Goal: Task Accomplishment & Management: Use online tool/utility

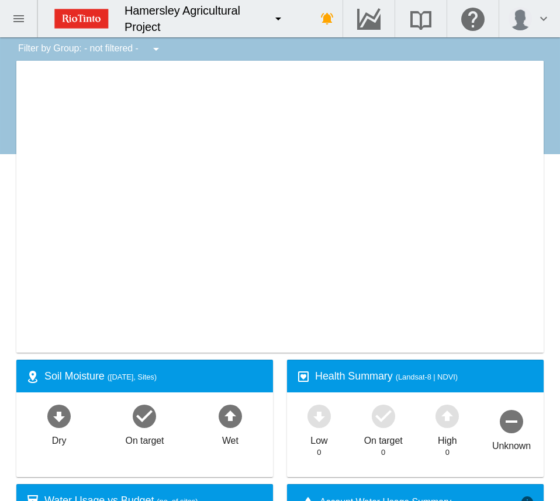
type input "**********"
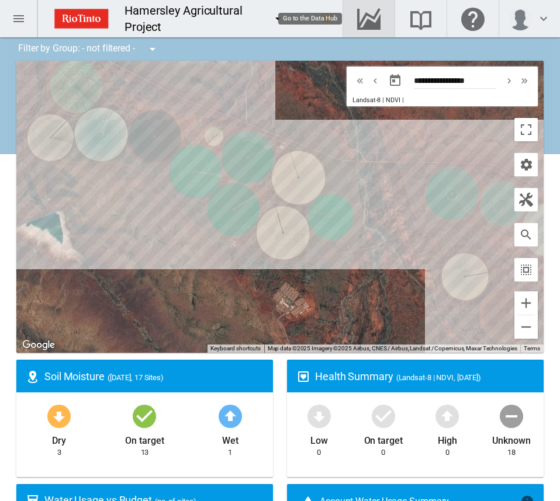
click at [362, 22] on md-icon "Go to the Data Hub" at bounding box center [369, 19] width 28 height 14
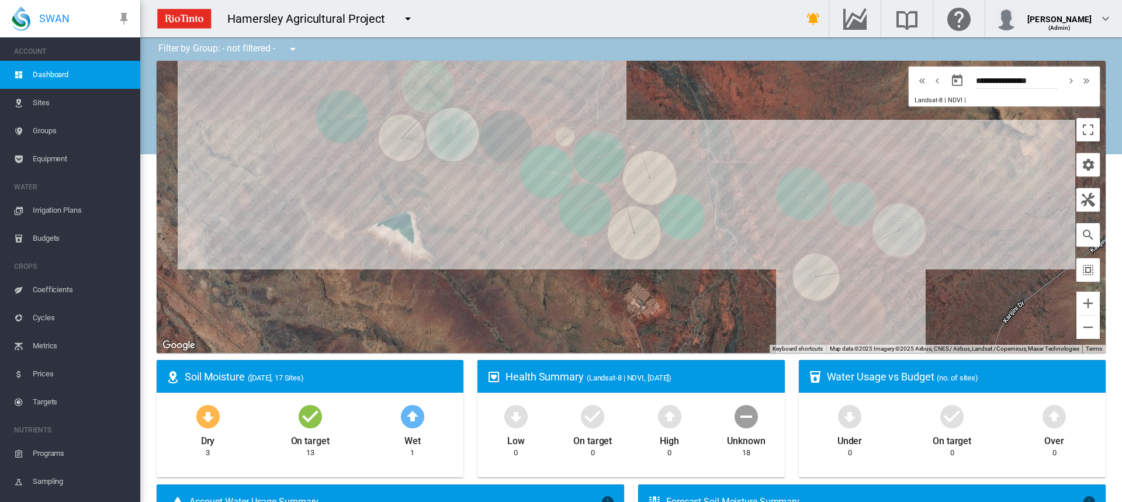
click at [71, 212] on span "Irrigation Plans" at bounding box center [82, 210] width 98 height 28
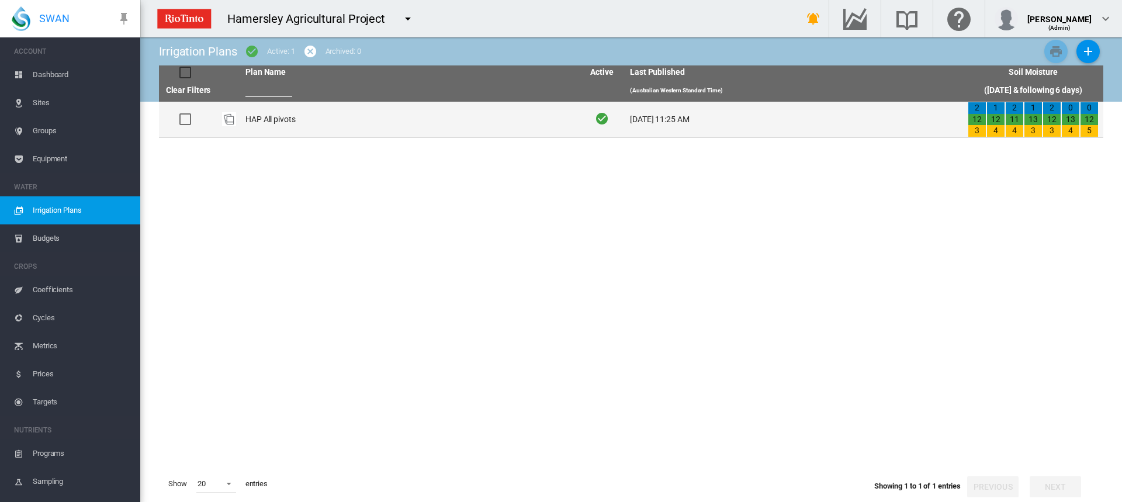
click at [247, 116] on td "HAP All pivots" at bounding box center [410, 120] width 338 height 36
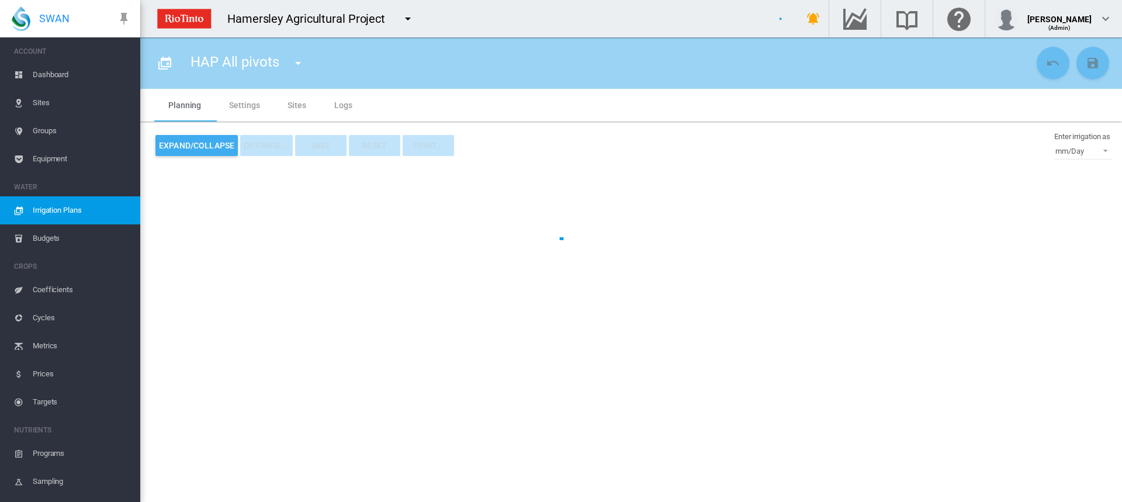
type input "**********"
type input "*"
type input "*****"
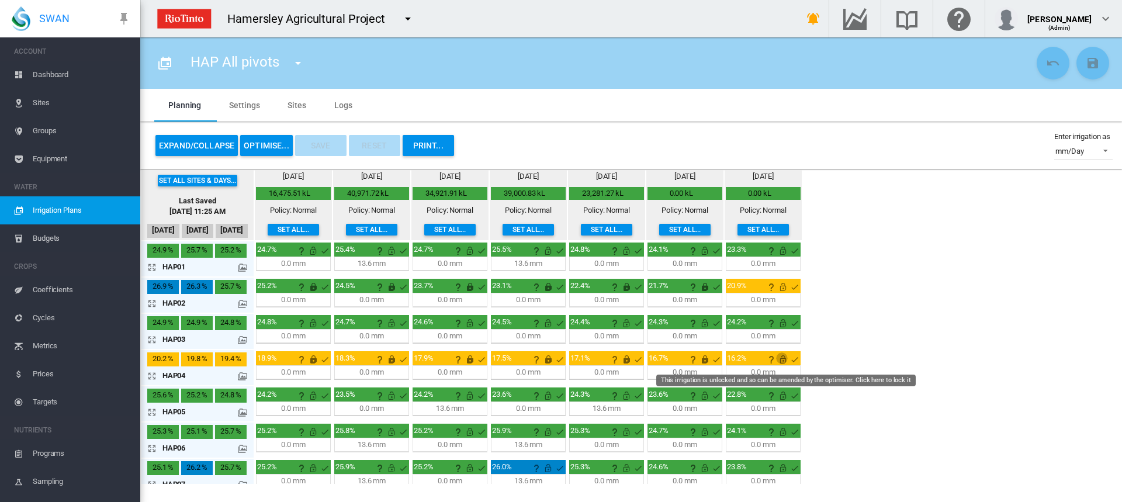
click at [559, 357] on md-icon "This irrigation is unlocked and so can be amended by the optimiser. Click here …" at bounding box center [783, 359] width 14 height 14
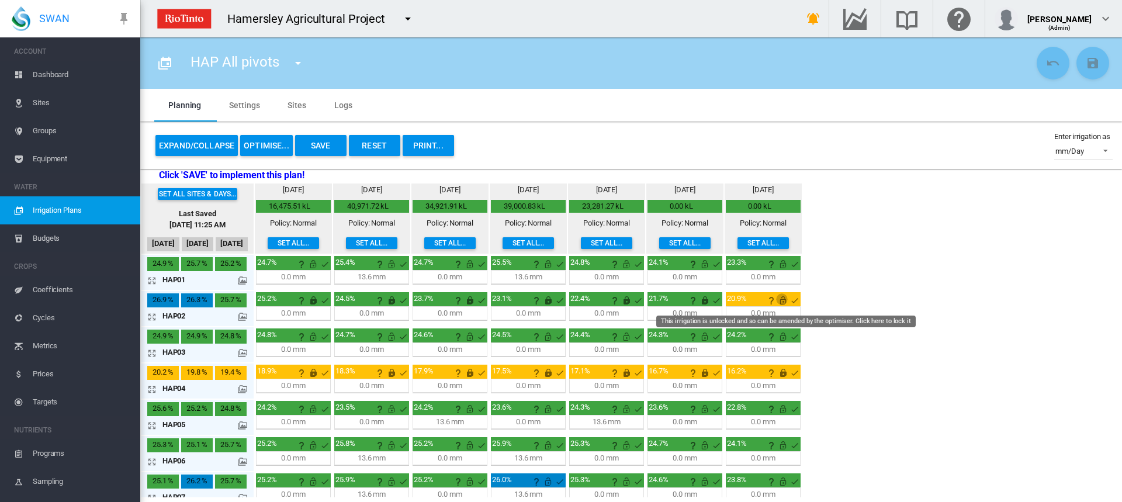
click at [559, 299] on md-icon "This irrigation is unlocked and so can be amended by the optimiser. Click here …" at bounding box center [783, 300] width 14 height 14
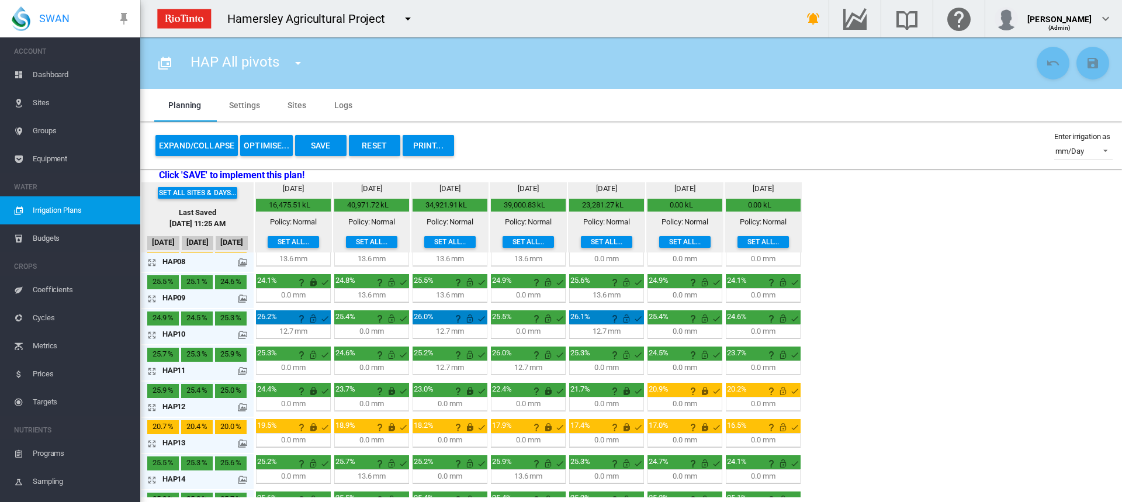
scroll to position [292, 0]
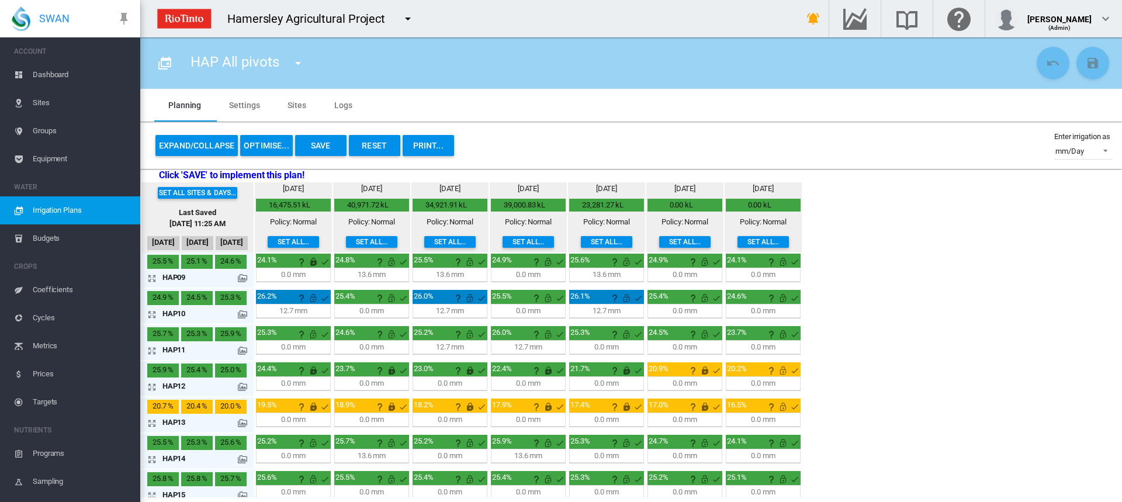
click at [559, 370] on md-icon "This irrigation is unlocked and so can be amended by the optimiser. Click here …" at bounding box center [783, 370] width 14 height 14
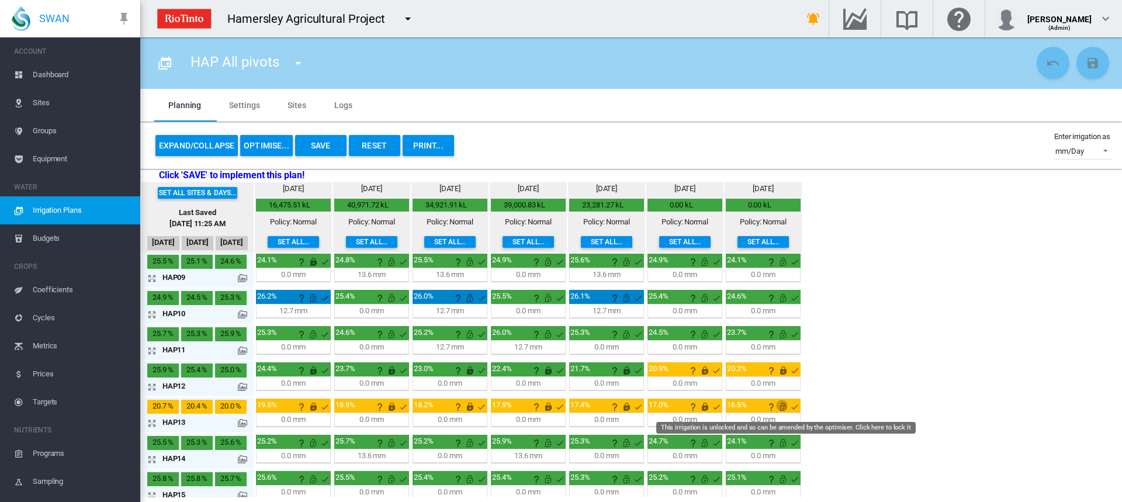
click at [559, 407] on md-icon "This irrigation is unlocked and so can be amended by the optimiser. Click here …" at bounding box center [783, 407] width 14 height 14
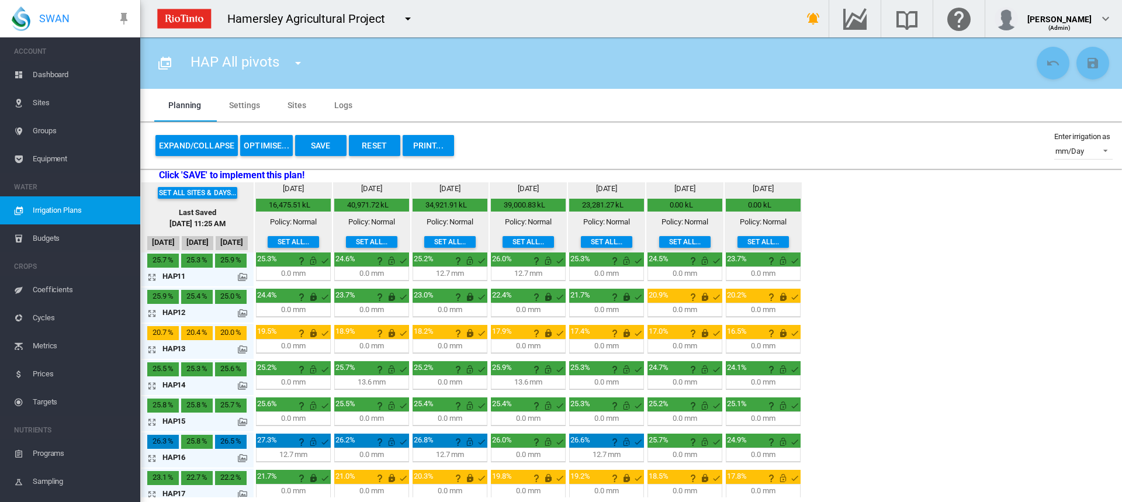
scroll to position [373, 0]
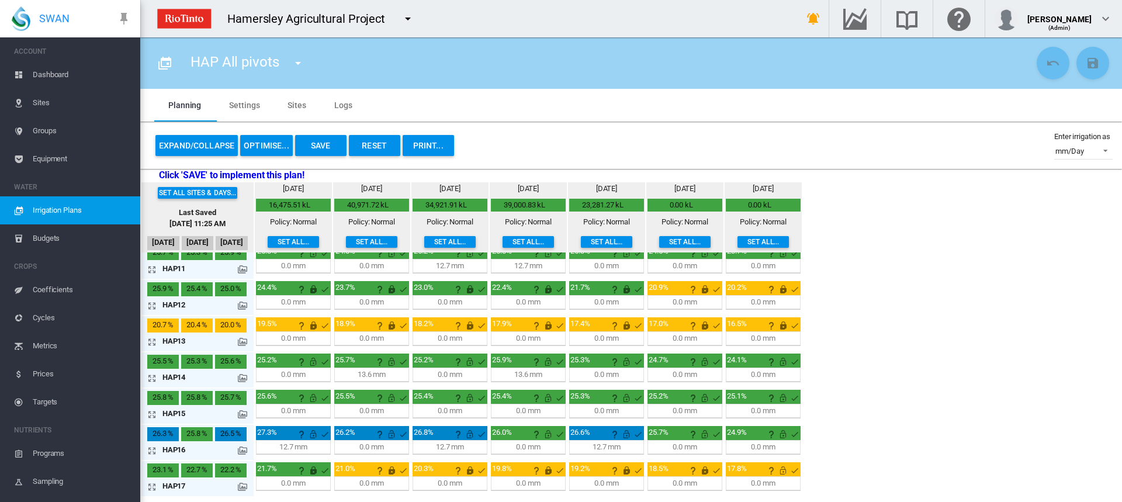
click at [559, 471] on md-icon "This irrigation is unlocked and so can be amended by the optimiser. Click here …" at bounding box center [783, 470] width 14 height 14
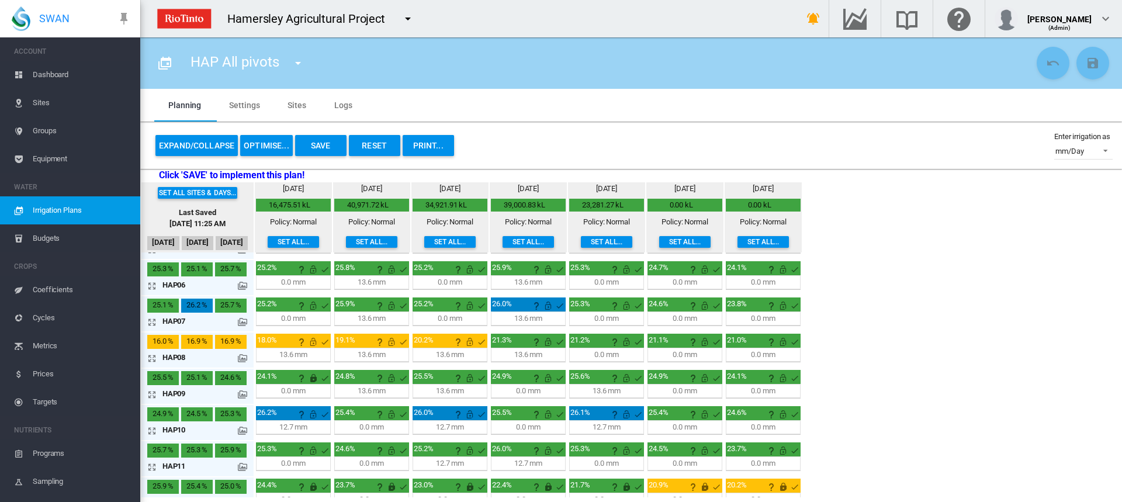
scroll to position [234, 0]
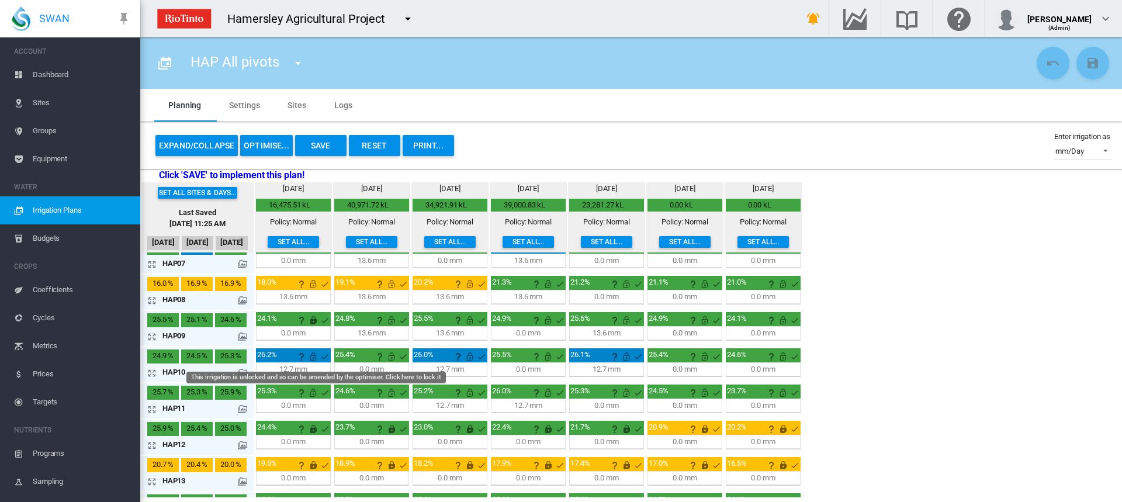
drag, startPoint x: 310, startPoint y: 356, endPoint x: 309, endPoint y: 366, distance: 10.6
click at [310, 356] on md-icon "This irrigation is unlocked and so can be amended by the optimiser. Click here …" at bounding box center [313, 356] width 14 height 14
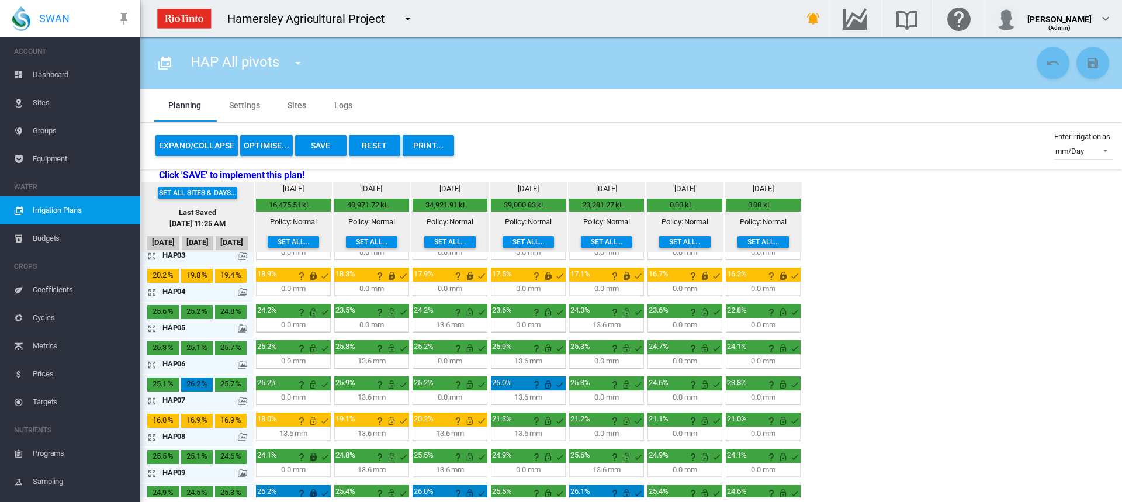
scroll to position [0, 0]
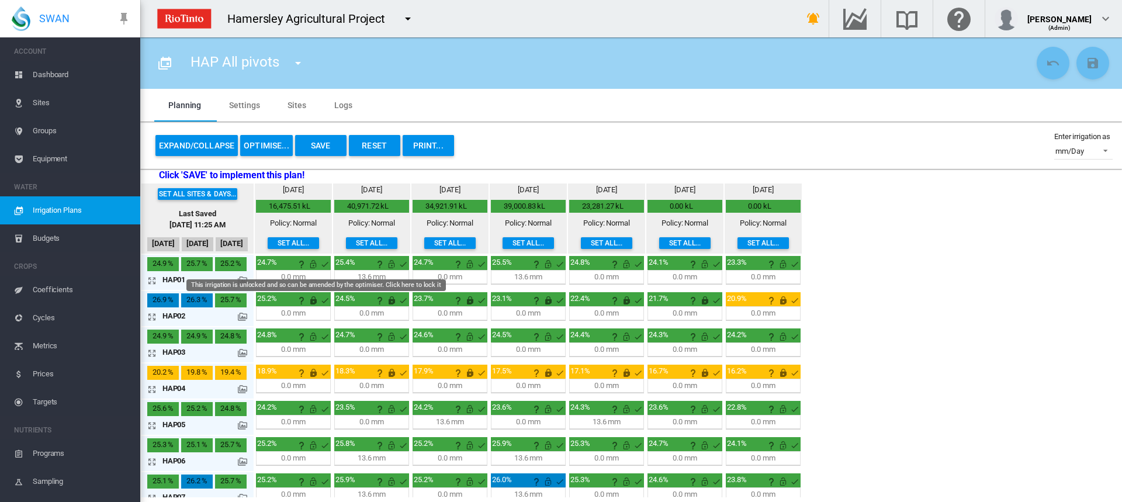
click at [313, 264] on md-icon "This irrigation is unlocked and so can be amended by the optimiser. Click here …" at bounding box center [313, 264] width 14 height 14
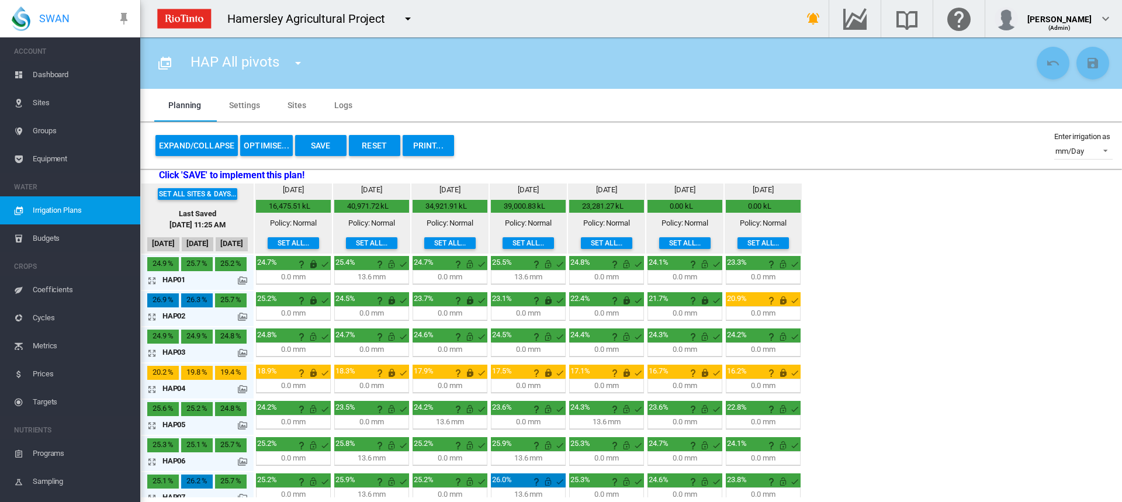
click at [150, 352] on md-icon "icon-arrow-expand" at bounding box center [154, 353] width 14 height 14
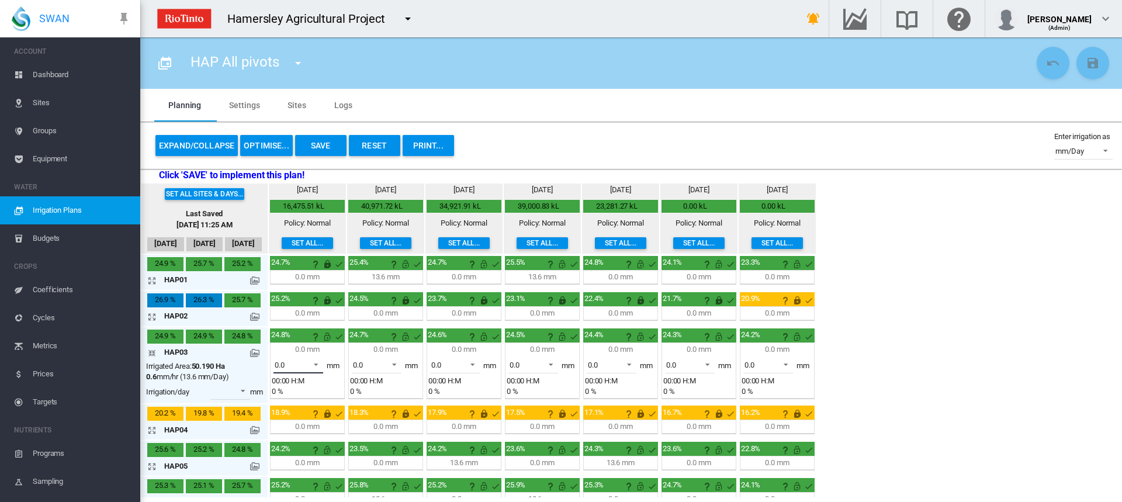
click at [318, 364] on span at bounding box center [313, 363] width 14 height 11
click at [308, 385] on md-option "13.6" at bounding box center [304, 393] width 79 height 28
click at [327, 340] on md-icon "This irrigation is unlocked and so can be amended by the optimiser. Click here …" at bounding box center [327, 337] width 14 height 14
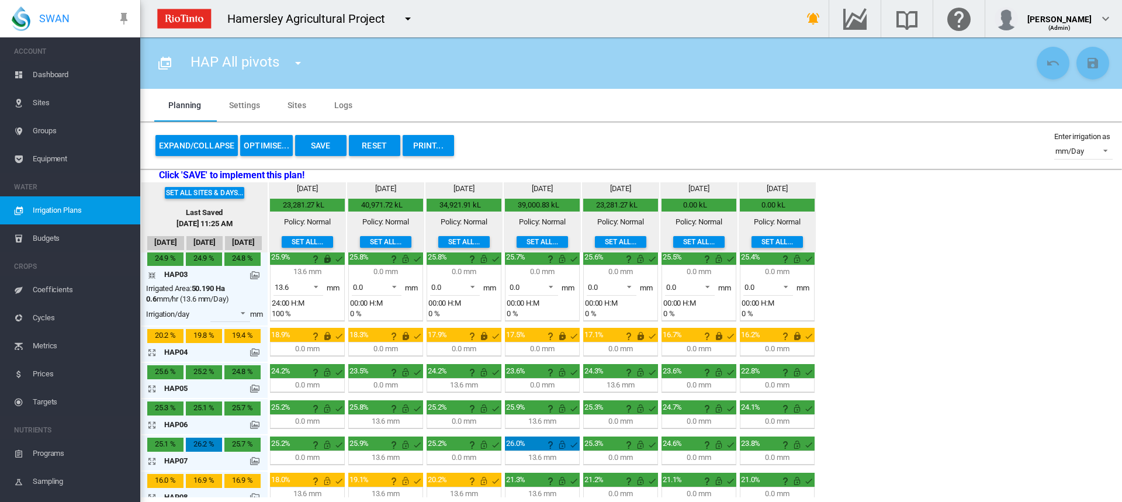
scroll to position [58, 0]
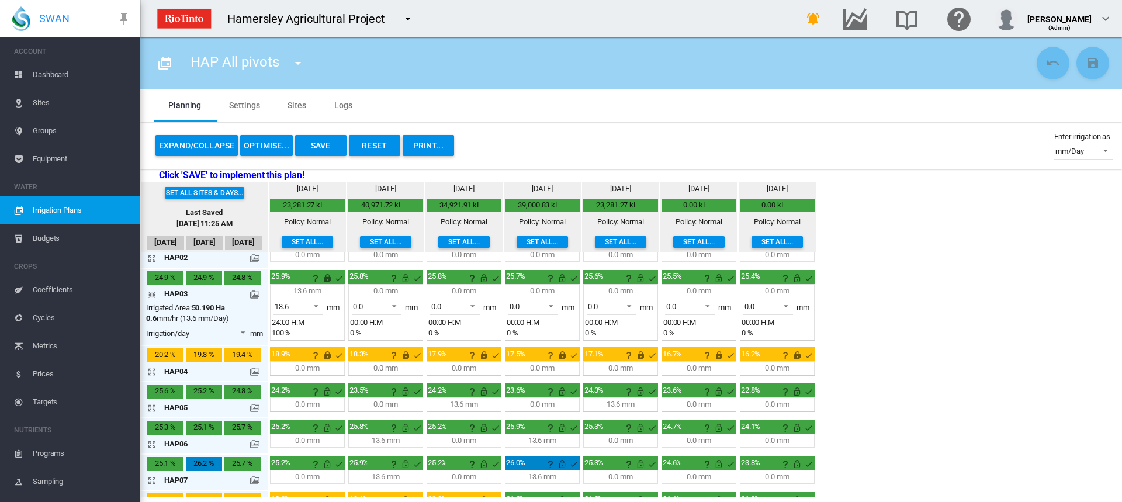
click at [150, 293] on md-icon "icon-arrow-collapse" at bounding box center [154, 295] width 14 height 14
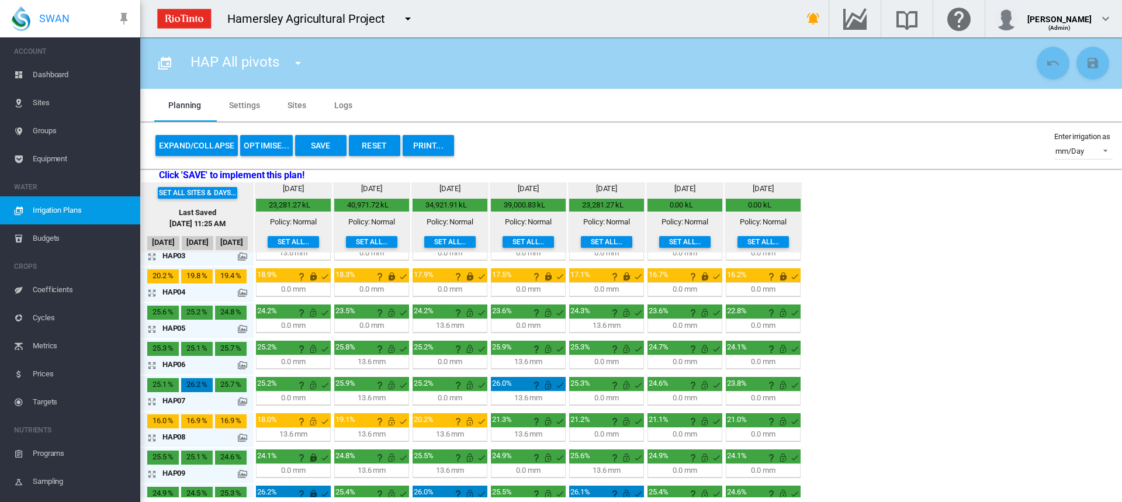
scroll to position [117, 0]
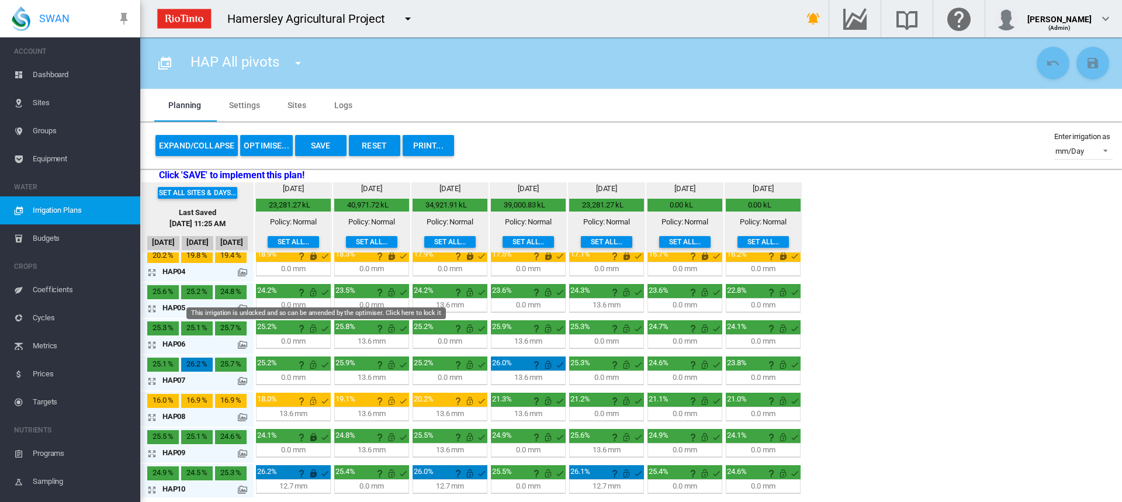
click at [314, 293] on md-icon "This irrigation is unlocked and so can be amended by the optimiser. Click here …" at bounding box center [313, 292] width 14 height 14
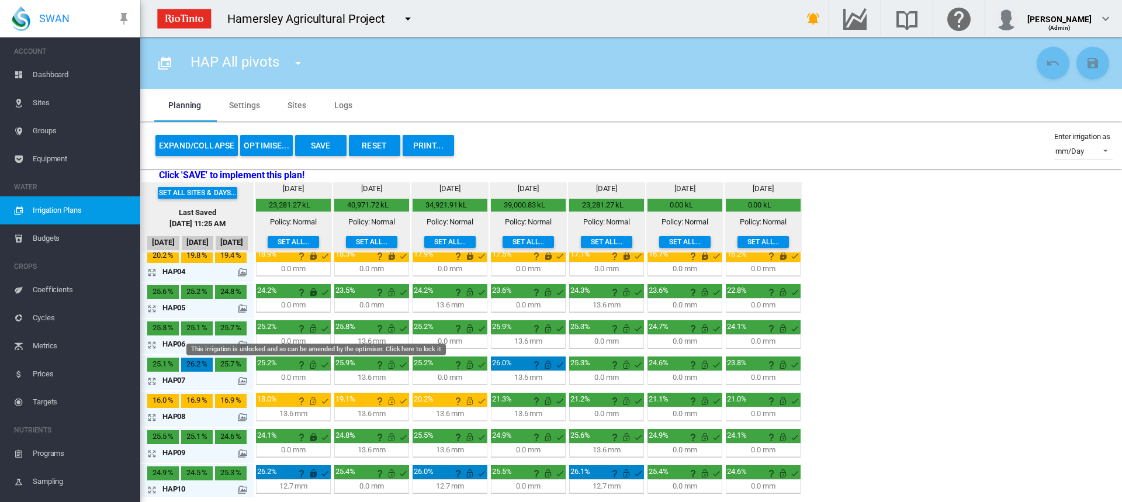
click at [312, 329] on md-icon "This irrigation is unlocked and so can be amended by the optimiser. Click here …" at bounding box center [313, 328] width 14 height 14
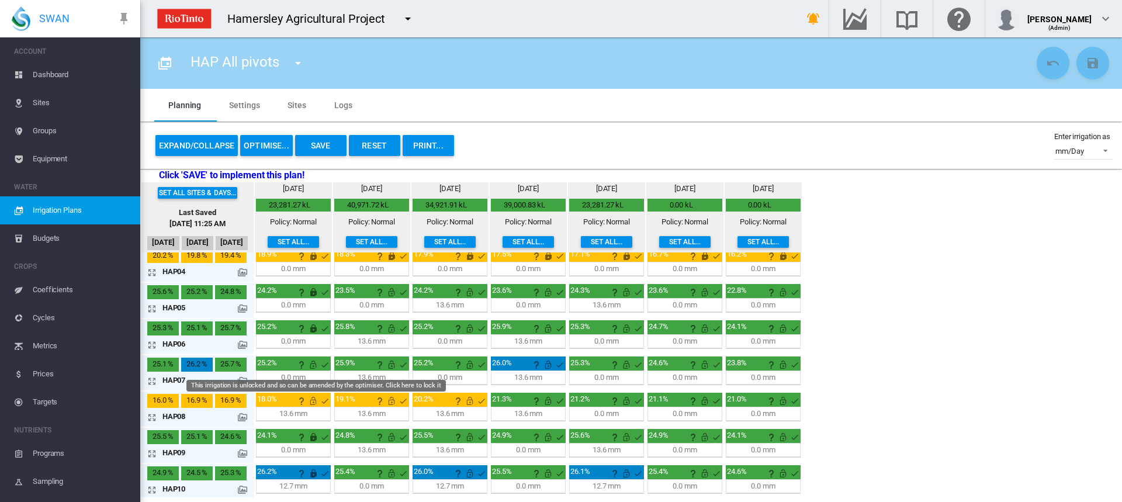
click at [312, 363] on md-icon "This irrigation is unlocked and so can be amended by the optimiser. Click here …" at bounding box center [313, 365] width 14 height 14
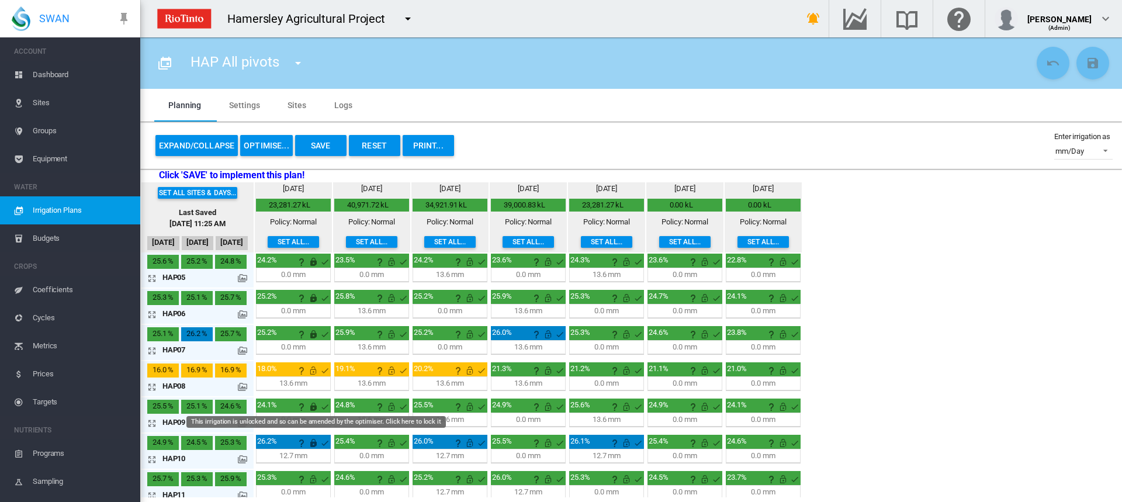
scroll to position [175, 0]
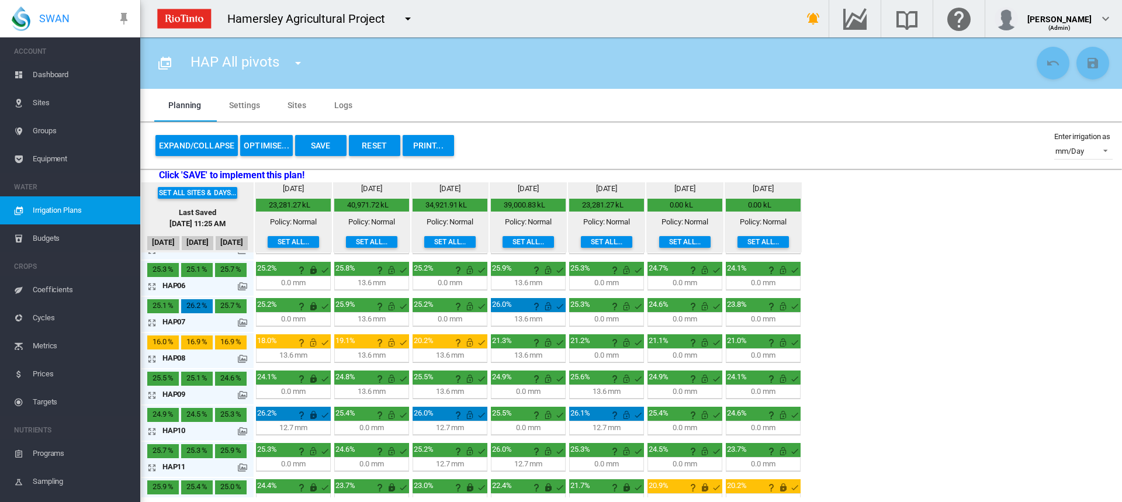
click at [150, 360] on md-icon "icon-arrow-expand" at bounding box center [154, 359] width 14 height 14
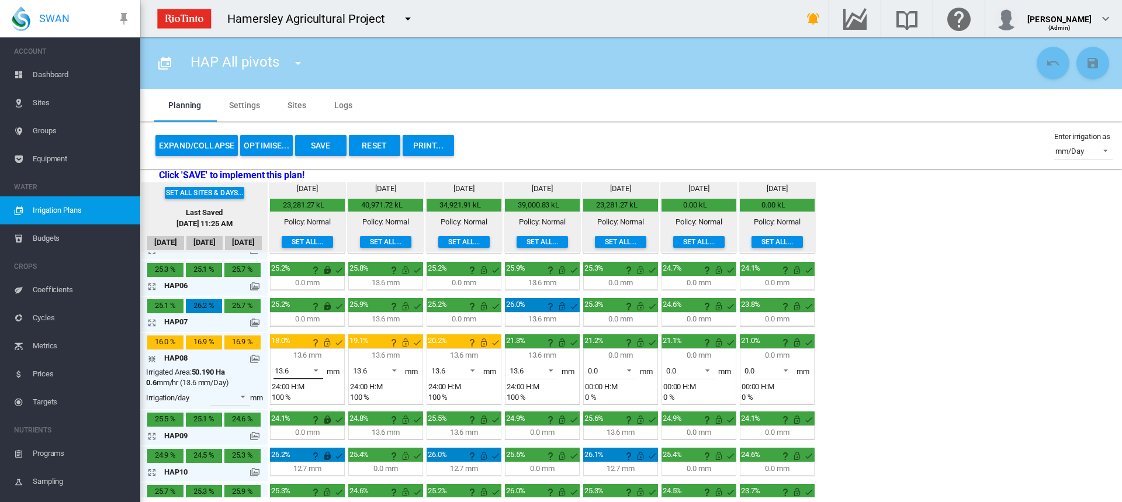
click at [317, 371] on span at bounding box center [313, 369] width 14 height 11
click at [309, 370] on md-option "13.6" at bounding box center [304, 370] width 79 height 28
click at [328, 345] on md-icon "This irrigation is unlocked and so can be amended by the optimiser. Click here …" at bounding box center [327, 342] width 14 height 14
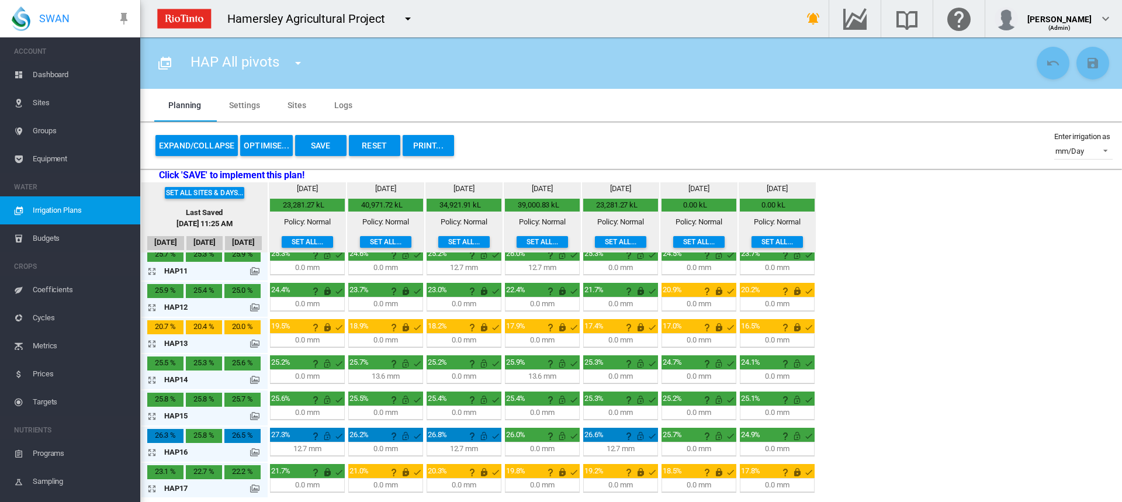
scroll to position [414, 0]
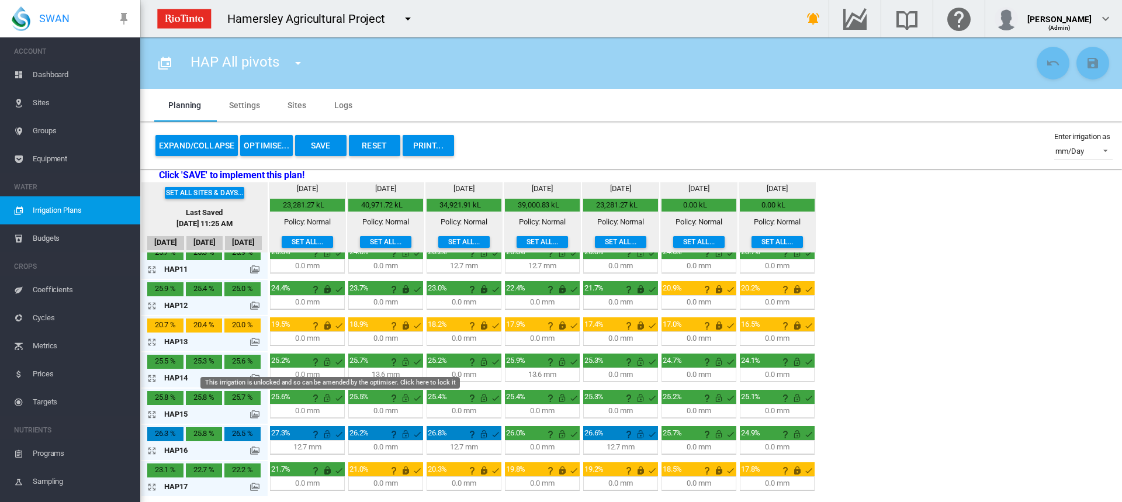
click at [326, 365] on md-icon "This irrigation is unlocked and so can be amended by the optimiser. Click here …" at bounding box center [327, 362] width 14 height 14
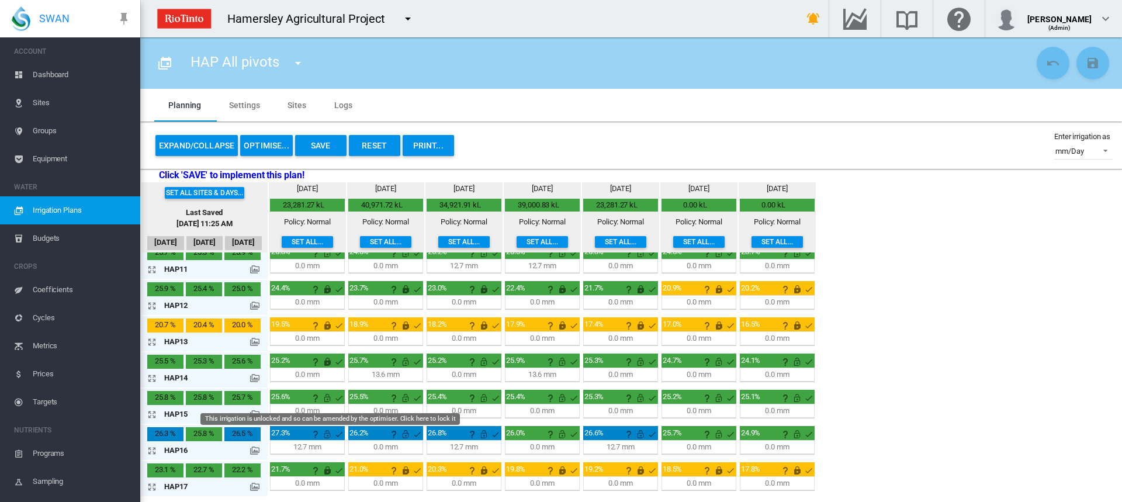
click at [327, 400] on md-icon "This irrigation is unlocked and so can be amended by the optimiser. Click here …" at bounding box center [327, 398] width 14 height 14
click at [151, 449] on md-icon "icon-arrow-expand" at bounding box center [154, 451] width 14 height 14
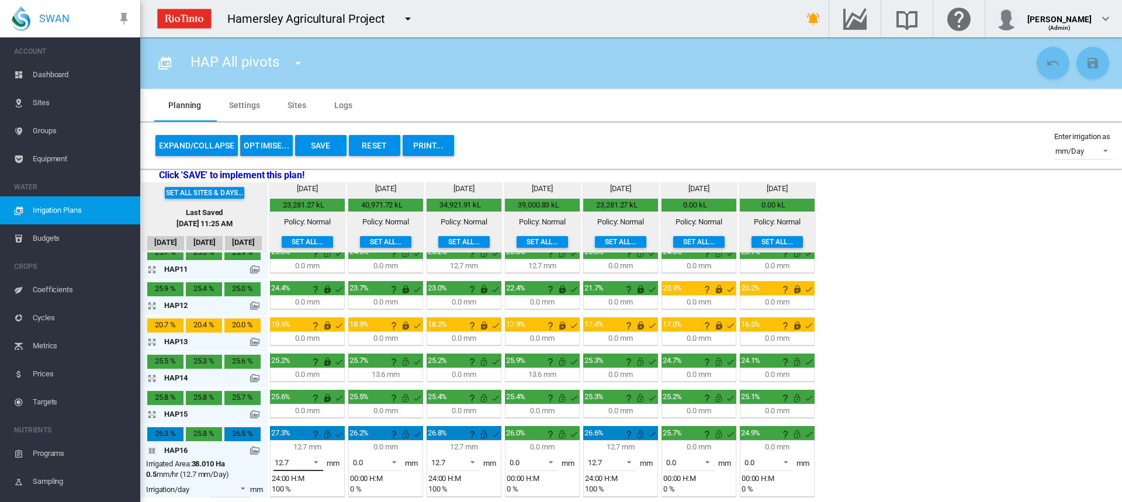
click at [313, 459] on span at bounding box center [313, 461] width 14 height 11
click at [294, 437] on md-option "0.0" at bounding box center [304, 435] width 79 height 28
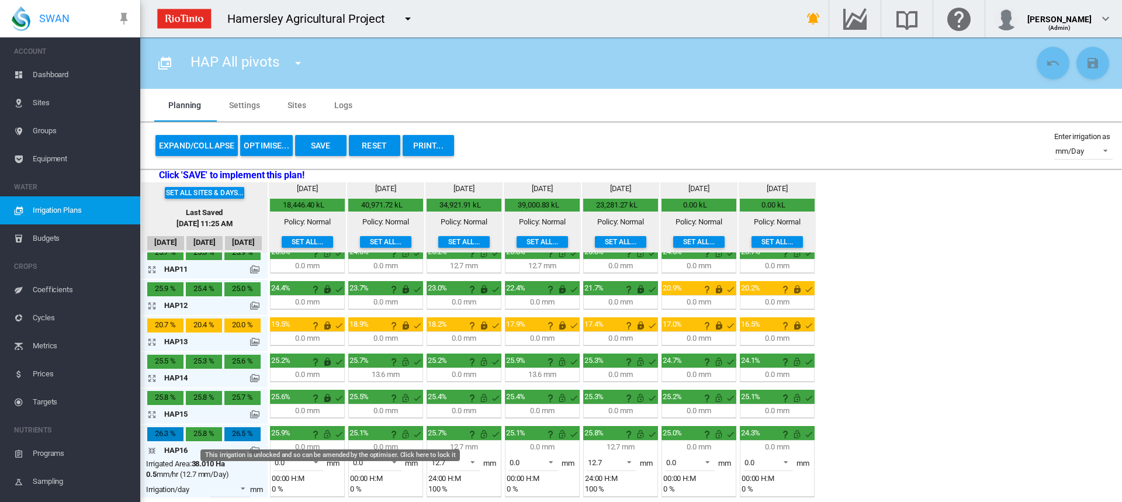
click at [324, 435] on md-icon "This irrigation is unlocked and so can be amended by the optimiser. Click here …" at bounding box center [327, 434] width 14 height 14
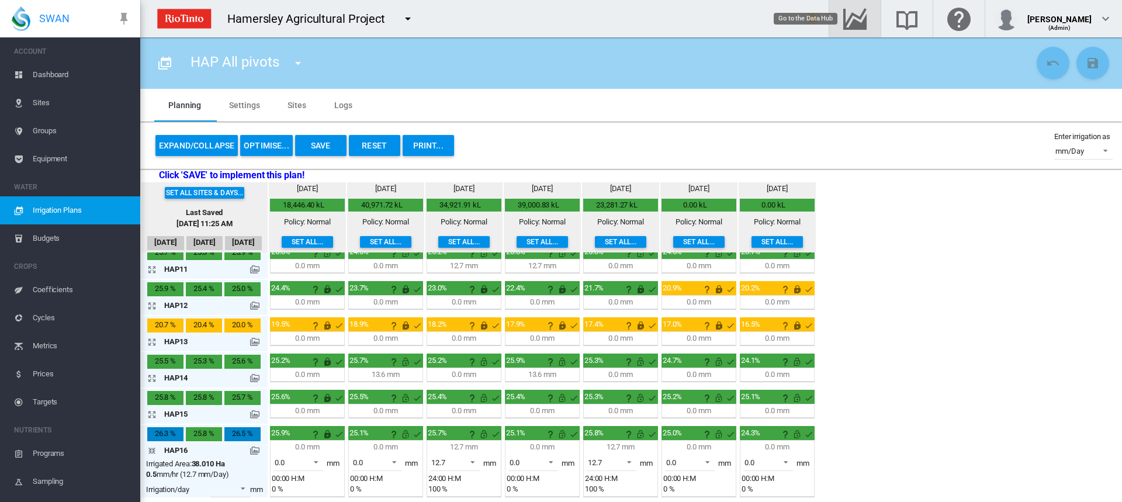
click at [559, 17] on md-icon "Go to the Data Hub" at bounding box center [855, 19] width 28 height 14
click at [309, 141] on button "Save" at bounding box center [320, 145] width 51 height 21
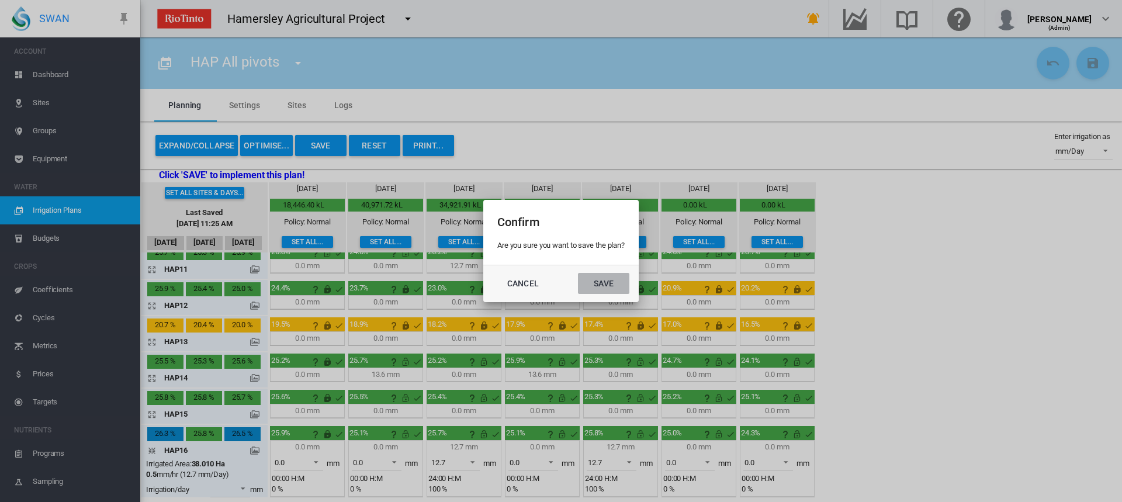
click at [559, 288] on button "Save" at bounding box center [603, 283] width 51 height 21
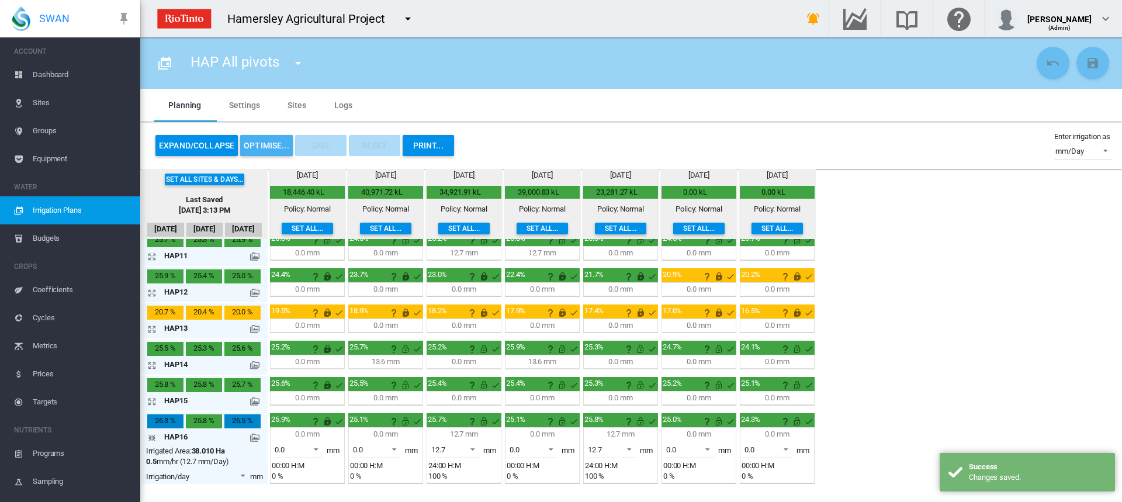
click at [274, 150] on button "OPTIMISE..." at bounding box center [266, 145] width 53 height 21
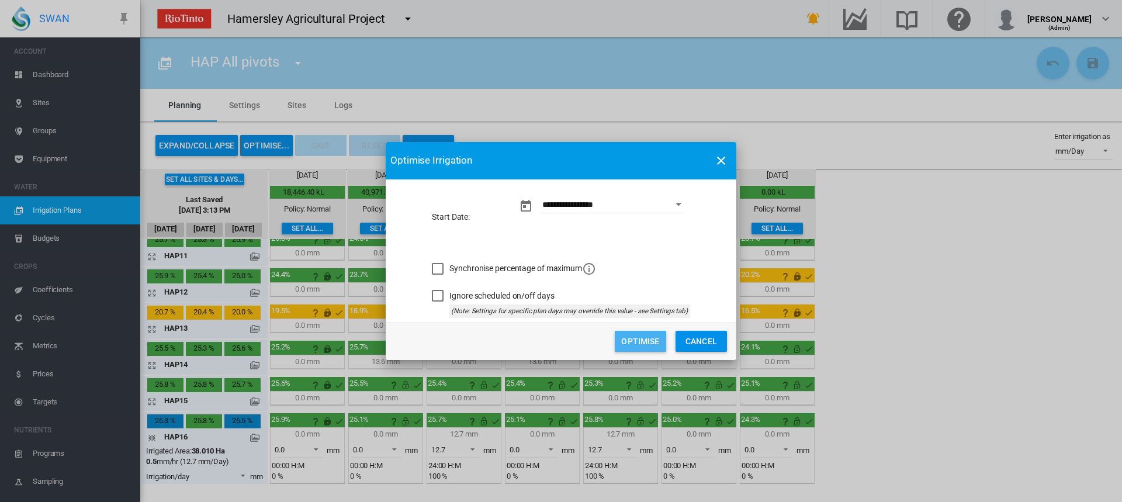
click at [559, 340] on button "Optimise" at bounding box center [640, 341] width 51 height 21
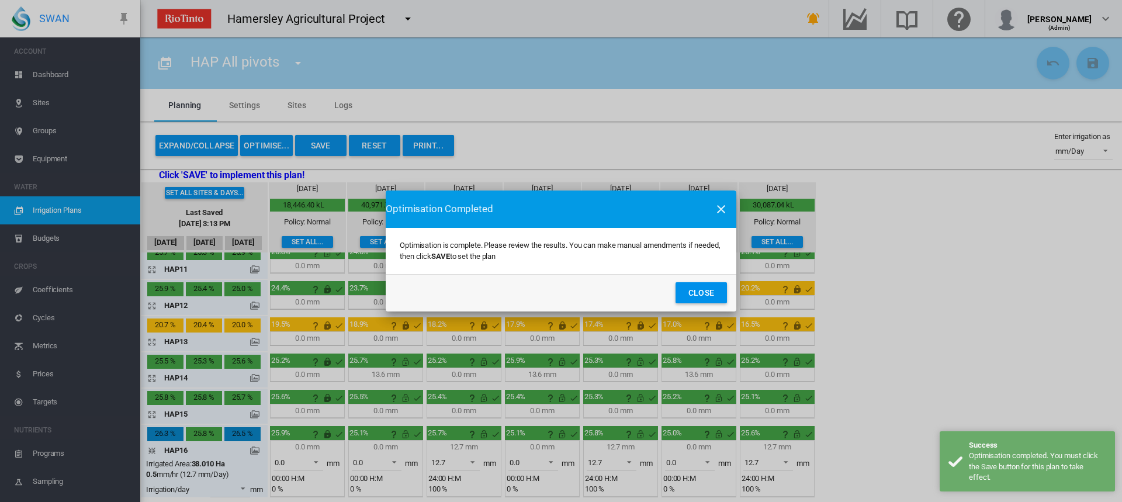
click at [559, 290] on button "Close" at bounding box center [701, 292] width 51 height 21
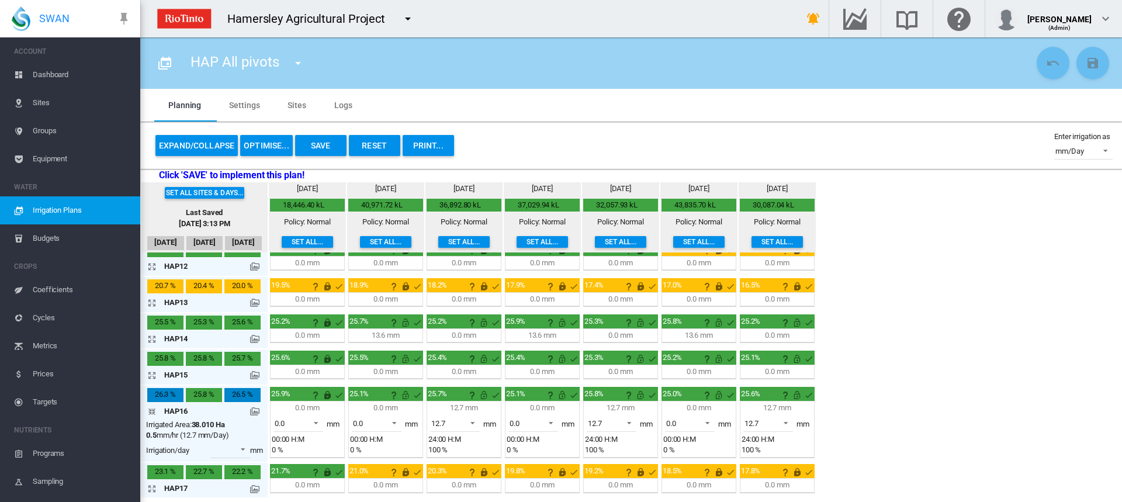
scroll to position [455, 0]
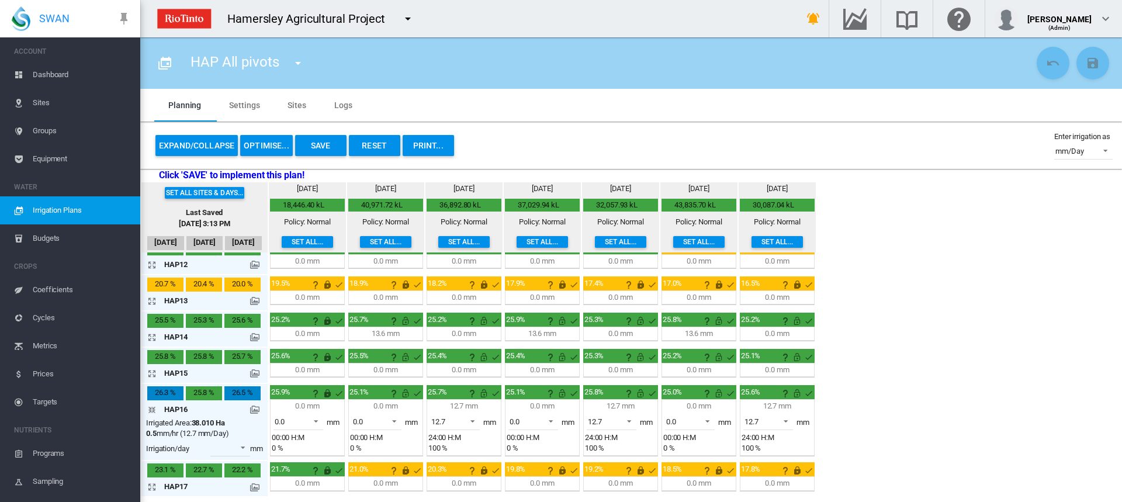
click at [154, 408] on md-icon "icon-arrow-collapse" at bounding box center [154, 410] width 14 height 14
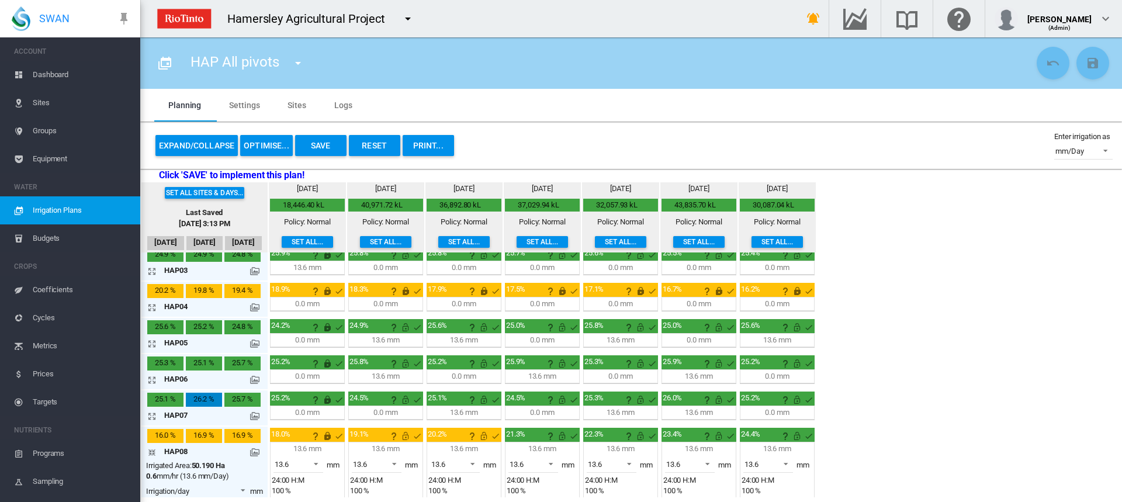
scroll to position [0, 0]
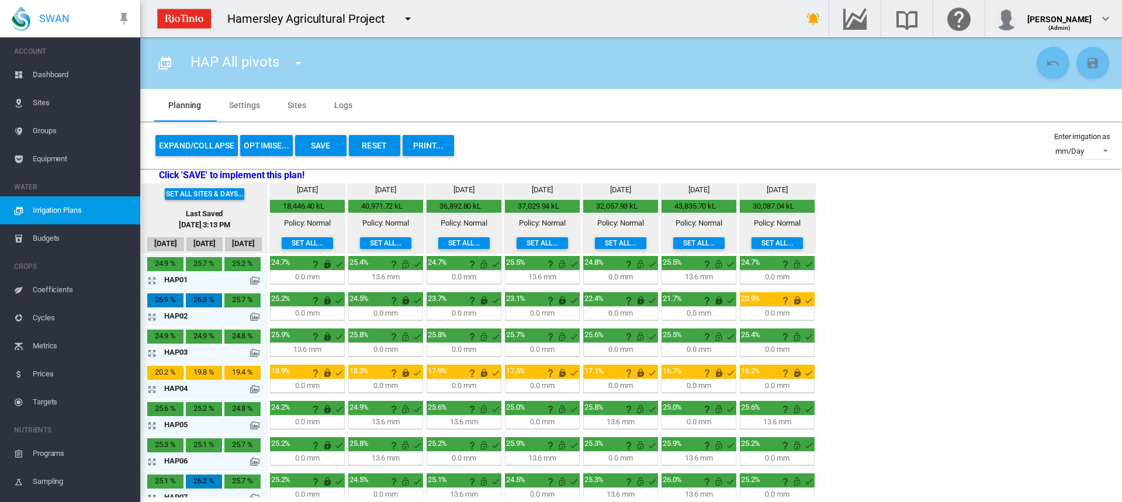
click at [151, 282] on md-icon "icon-arrow-expand" at bounding box center [154, 280] width 14 height 14
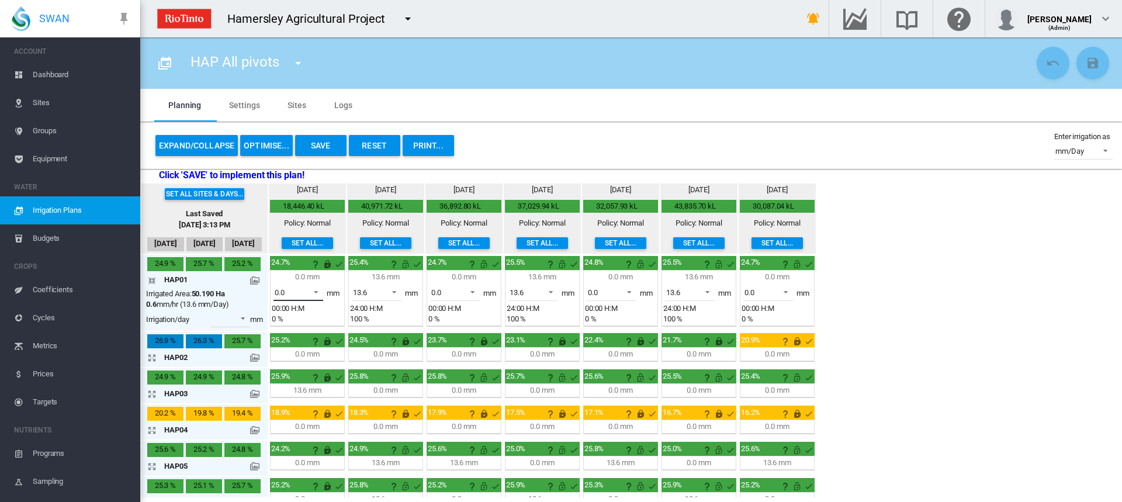
click at [317, 292] on span at bounding box center [313, 291] width 14 height 11
click at [304, 311] on md-option "13.6" at bounding box center [304, 320] width 79 height 28
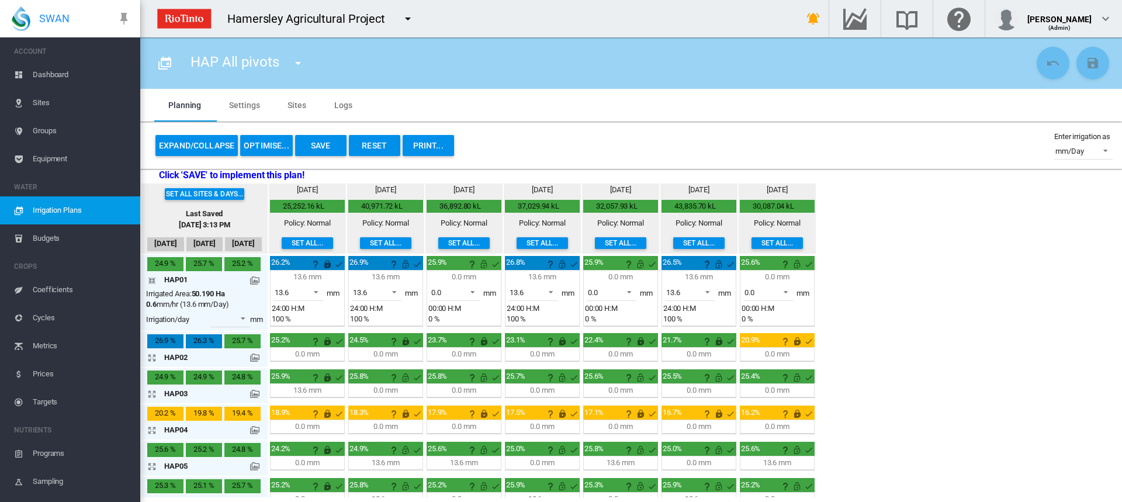
click at [270, 140] on button "OPTIMISE..." at bounding box center [266, 145] width 53 height 21
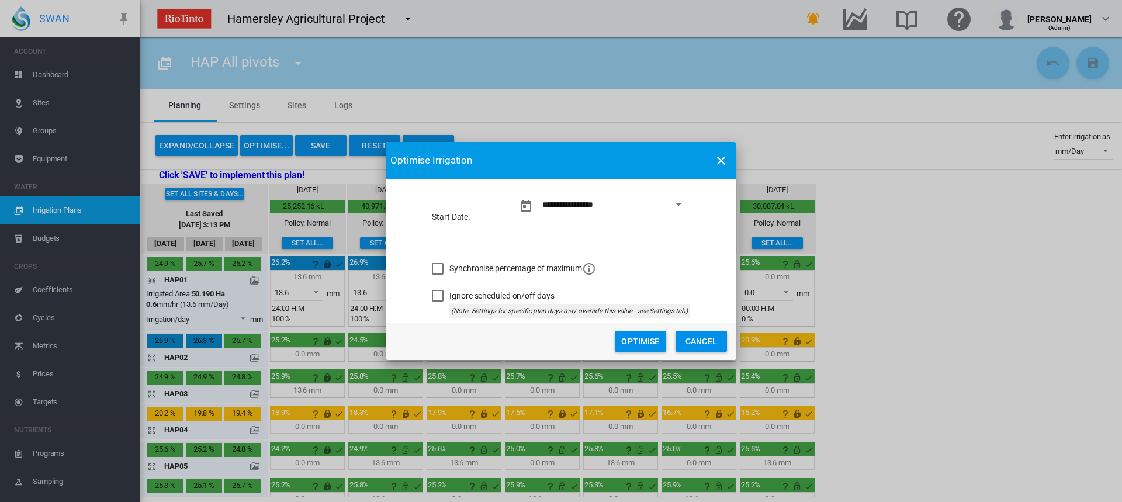
click at [559, 340] on button "Optimise" at bounding box center [640, 341] width 51 height 21
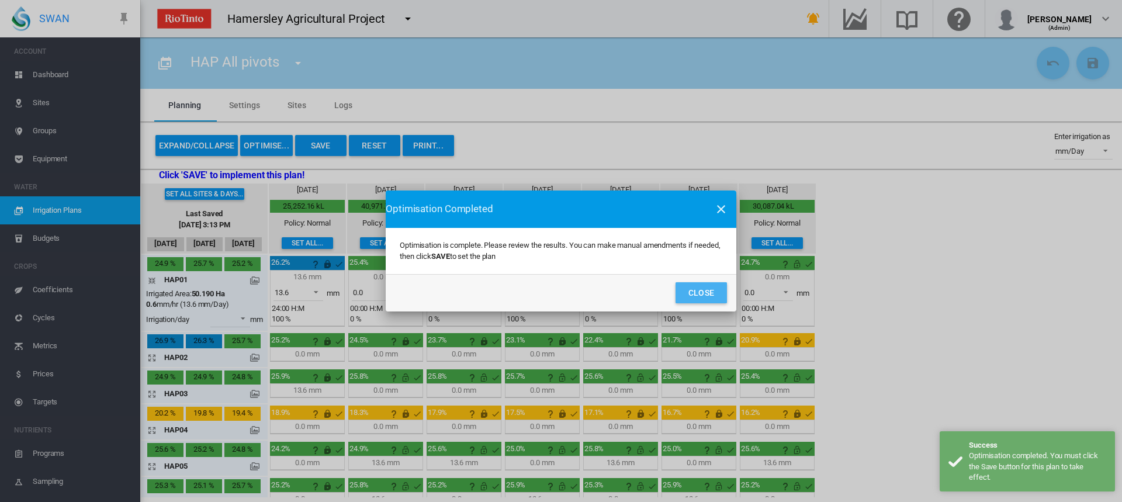
click at [559, 286] on button "Close" at bounding box center [701, 292] width 51 height 21
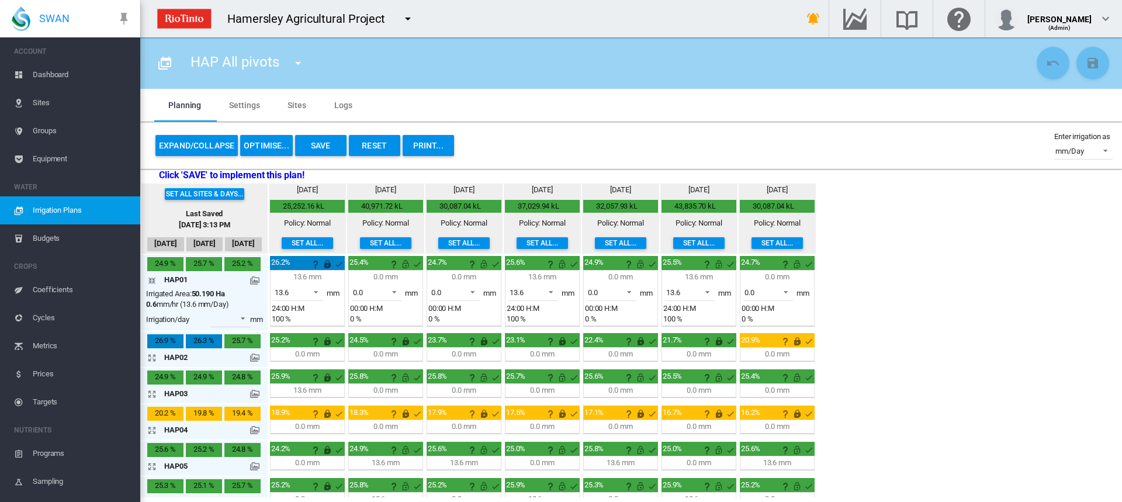
click at [152, 280] on md-icon "icon-arrow-collapse" at bounding box center [154, 280] width 14 height 14
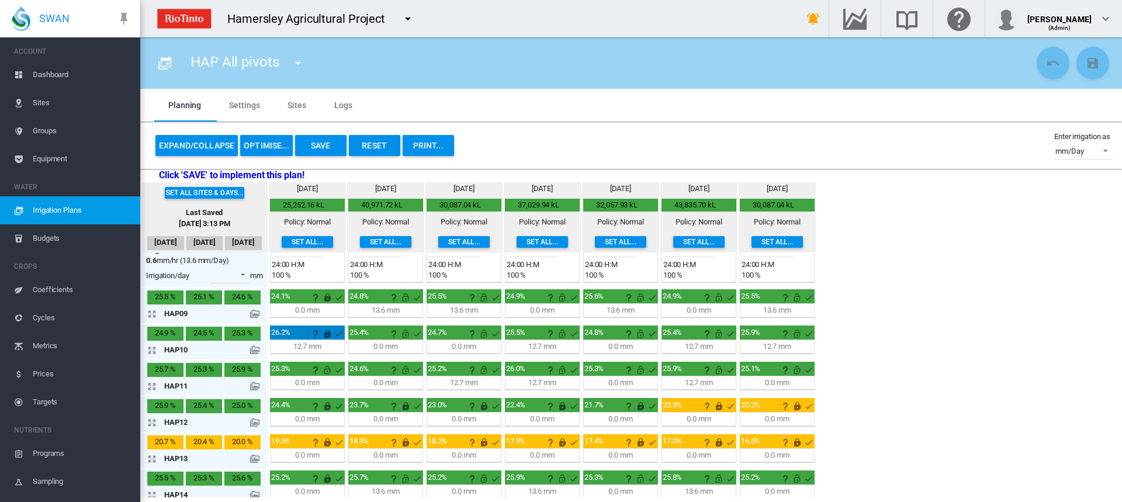
scroll to position [239, 0]
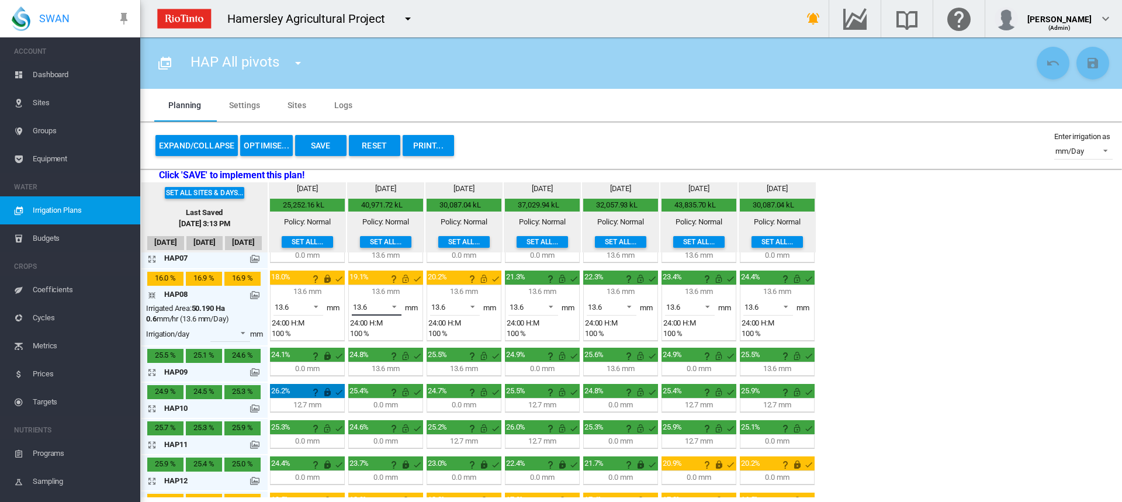
click at [394, 306] on span at bounding box center [391, 305] width 14 height 11
click at [371, 271] on md-option "0.0" at bounding box center [383, 279] width 79 height 28
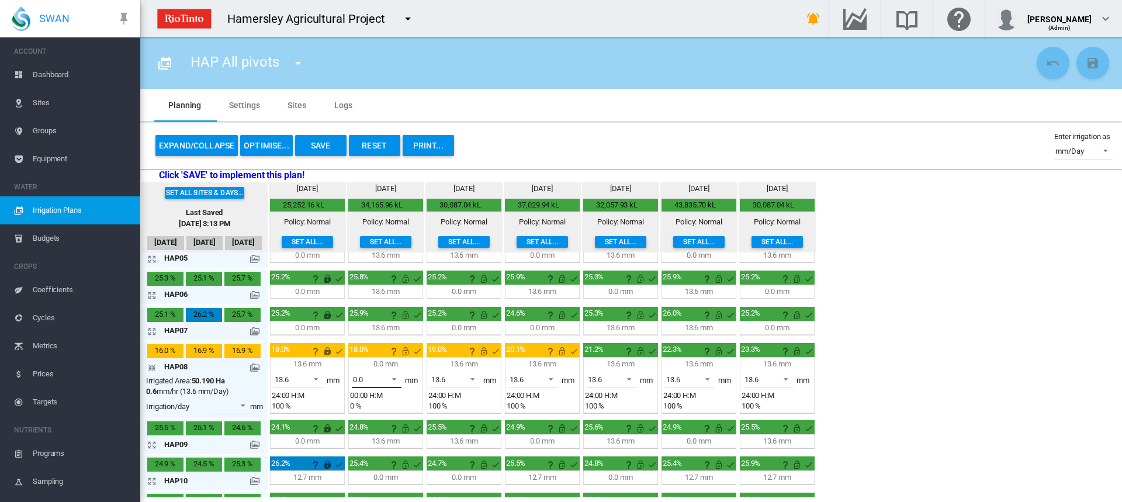
scroll to position [175, 0]
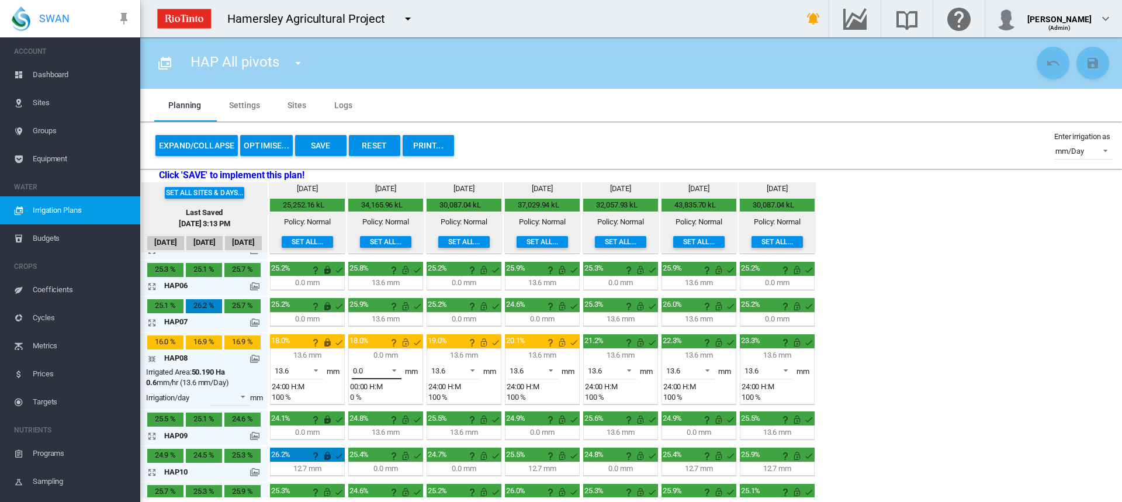
click at [394, 370] on span at bounding box center [391, 369] width 14 height 11
click at [390, 386] on md-option "13.6" at bounding box center [383, 399] width 79 height 28
click at [282, 139] on button "OPTIMISE..." at bounding box center [266, 145] width 53 height 21
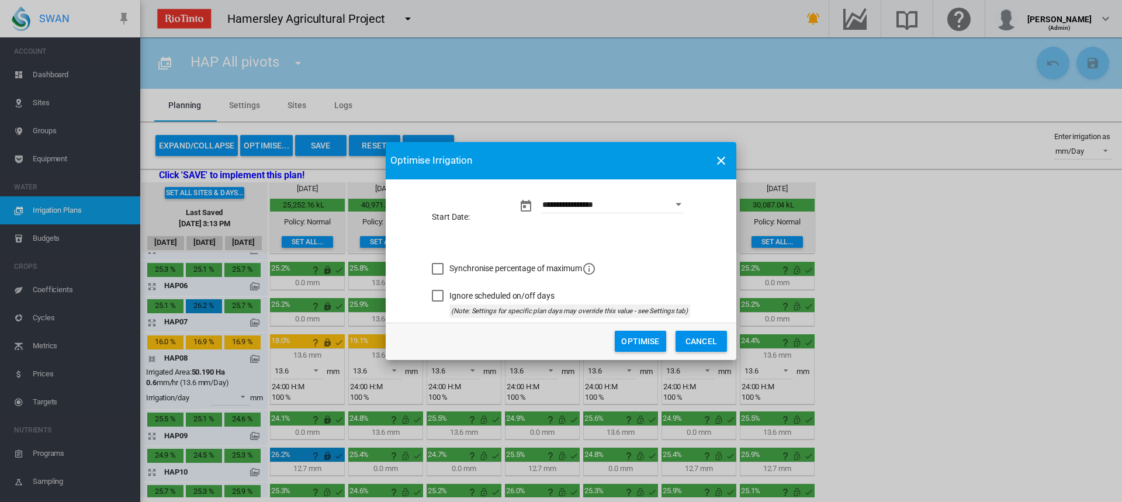
click at [559, 335] on button "Optimise" at bounding box center [640, 341] width 51 height 21
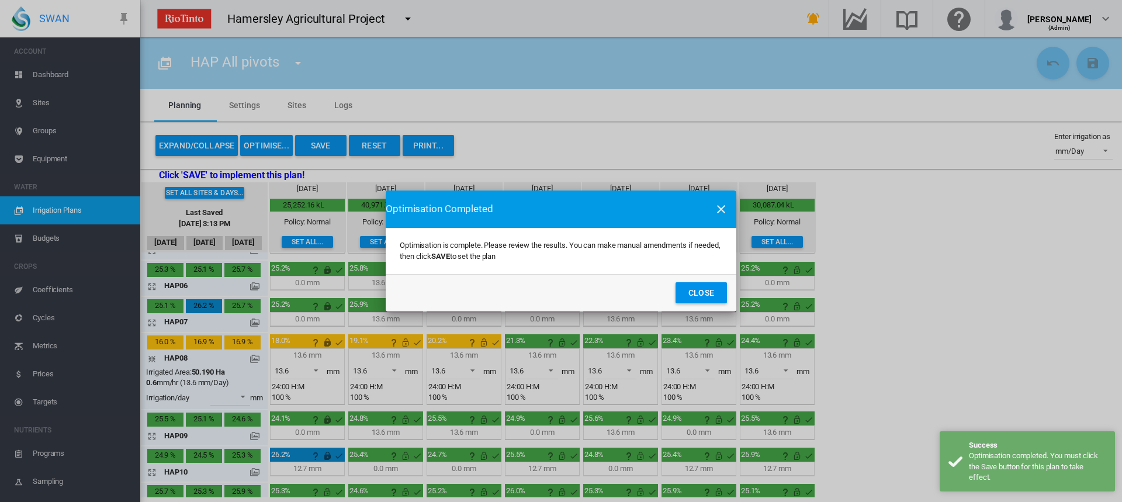
click at [559, 286] on button "Close" at bounding box center [701, 292] width 51 height 21
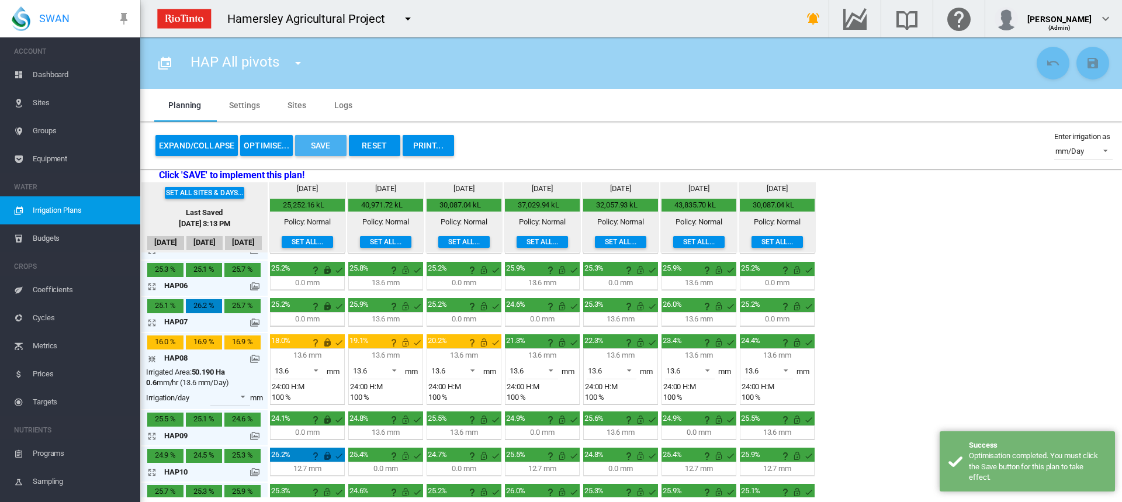
click at [321, 141] on button "Save" at bounding box center [320, 145] width 51 height 21
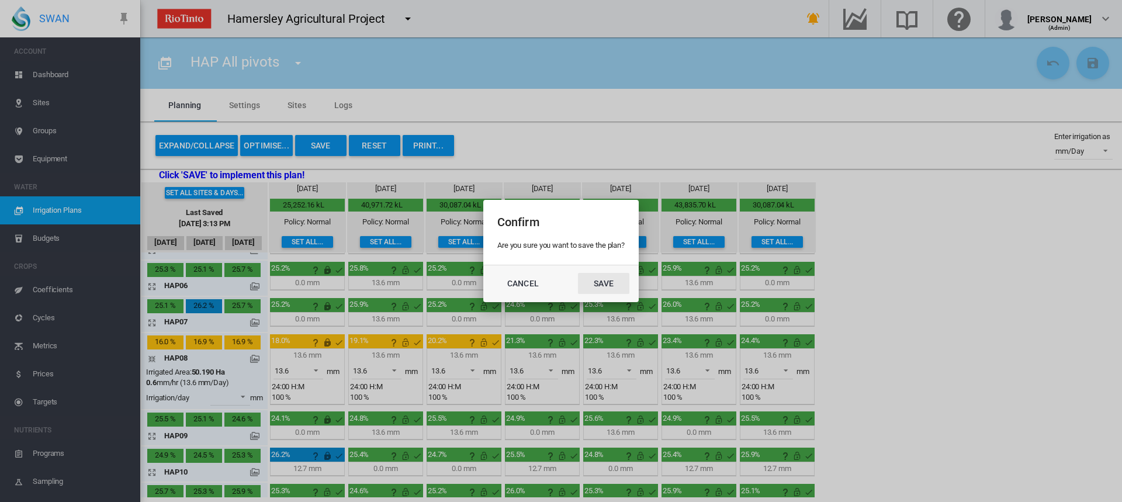
click at [559, 280] on button "Save" at bounding box center [603, 283] width 51 height 21
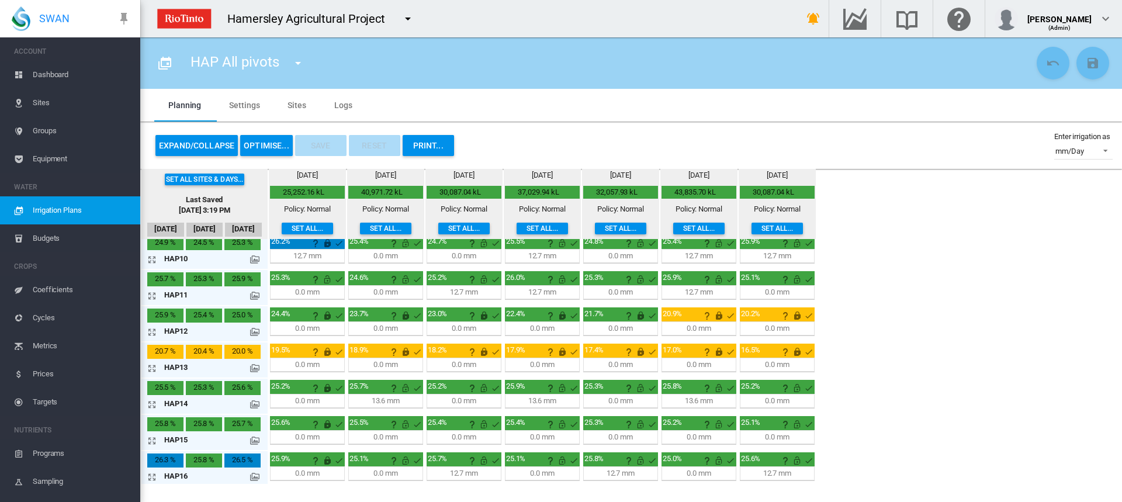
scroll to position [409, 0]
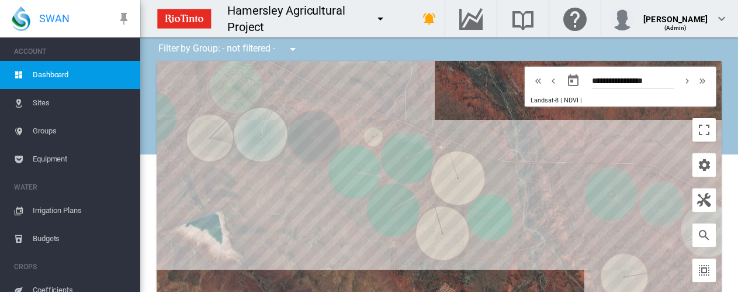
click at [54, 210] on span "Irrigation Plans" at bounding box center [82, 210] width 98 height 28
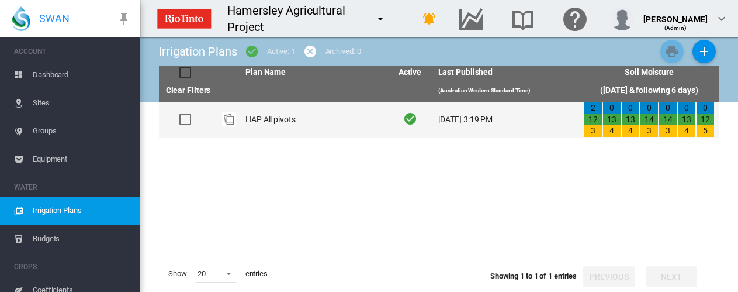
click at [256, 117] on td "HAP All pivots" at bounding box center [314, 120] width 146 height 36
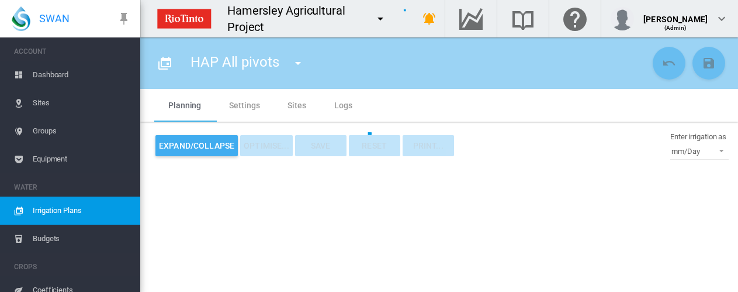
type input "**********"
type input "*"
type input "*****"
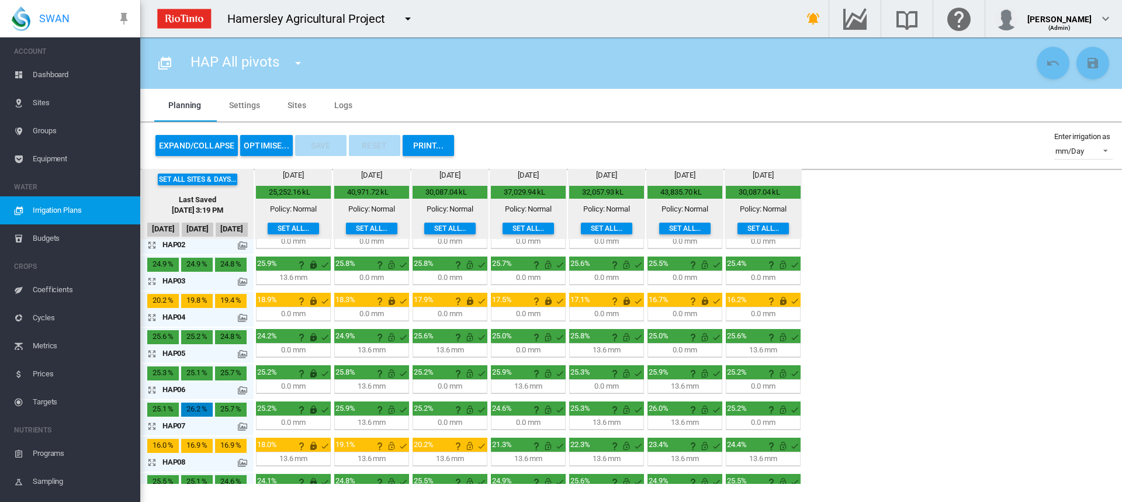
scroll to position [117, 0]
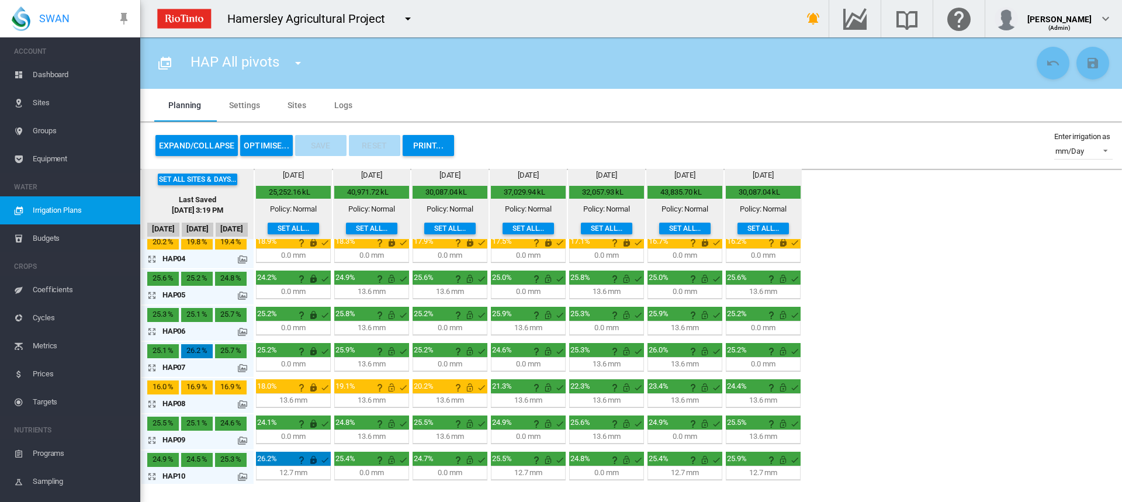
click at [148, 291] on md-icon "icon-arrow-expand" at bounding box center [154, 404] width 14 height 14
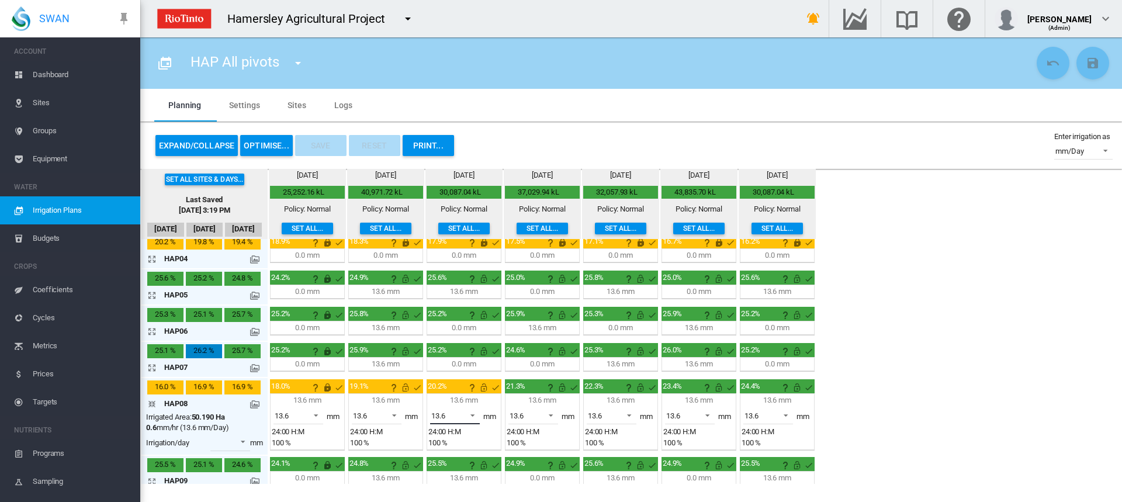
click at [474, 291] on span at bounding box center [469, 414] width 14 height 11
click at [431, 291] on md-option "13.6" at bounding box center [461, 416] width 79 height 28
click at [394, 291] on span at bounding box center [391, 414] width 14 height 11
click at [380, 291] on md-option "0.0" at bounding box center [383, 388] width 79 height 28
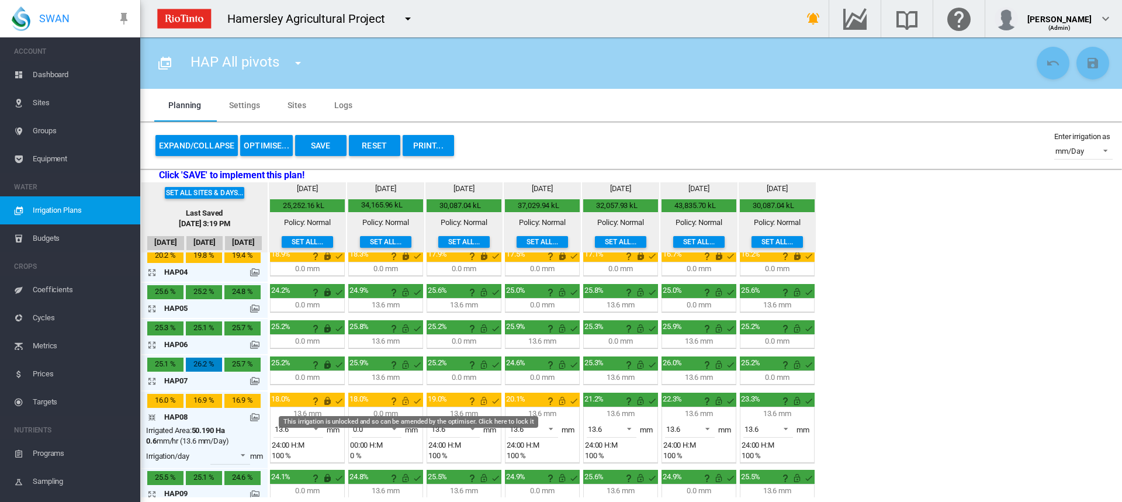
click at [407, 291] on md-icon "This irrigation is unlocked and so can be amended by the optimiser. Click here …" at bounding box center [406, 401] width 14 height 14
click at [324, 147] on button "Save" at bounding box center [320, 145] width 51 height 21
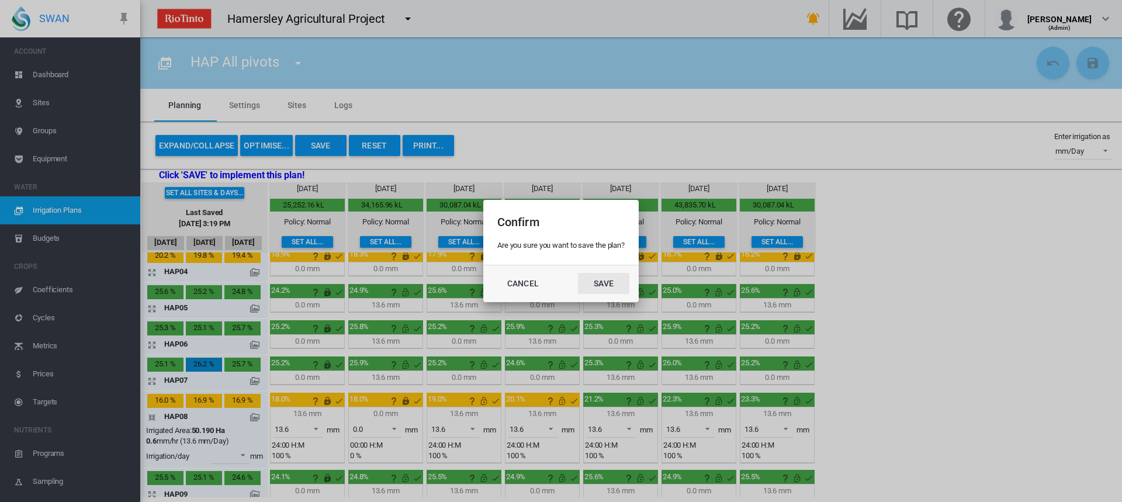
click at [607, 277] on button "Save" at bounding box center [603, 283] width 51 height 21
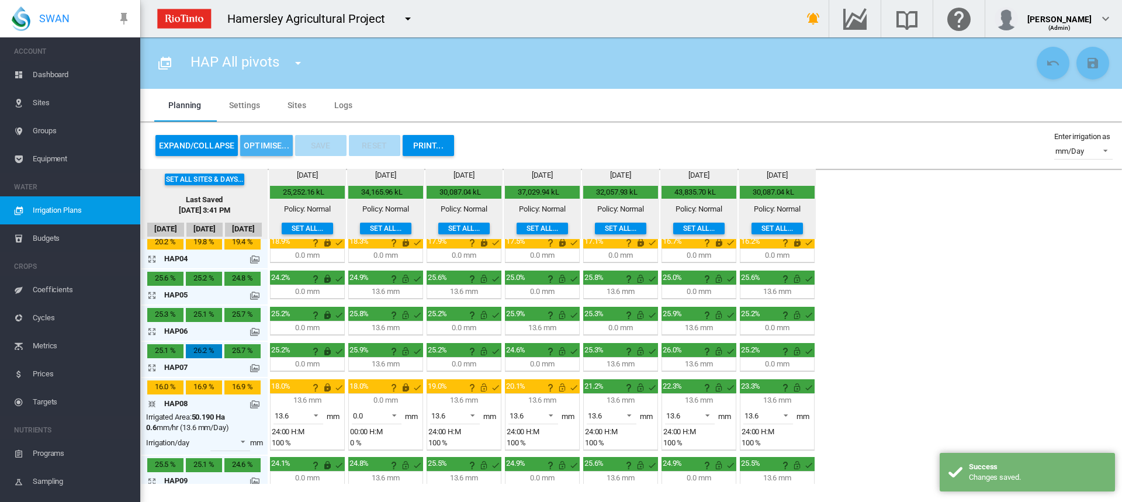
click at [264, 138] on button "OPTIMISE..." at bounding box center [266, 145] width 53 height 21
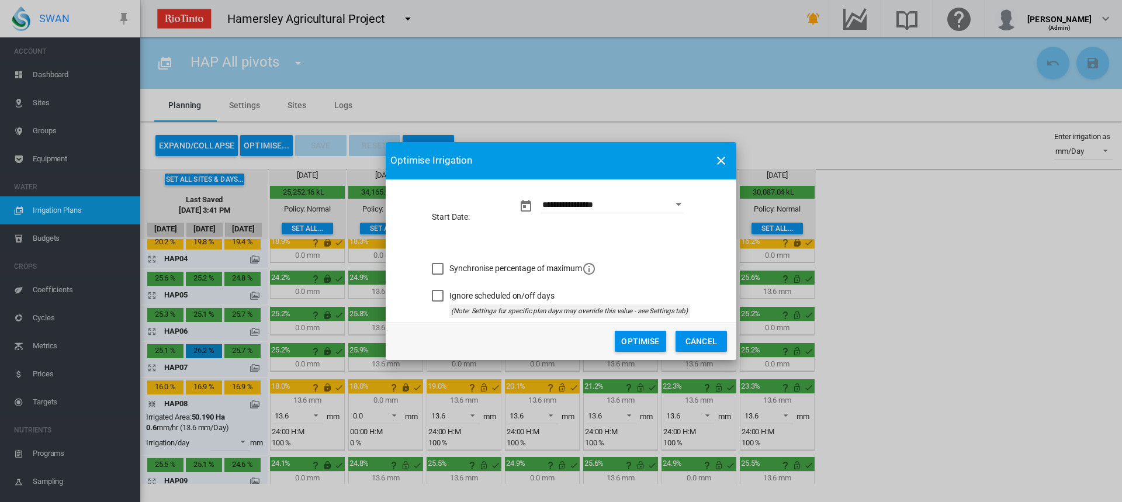
click at [619, 291] on button "Optimise" at bounding box center [640, 341] width 51 height 21
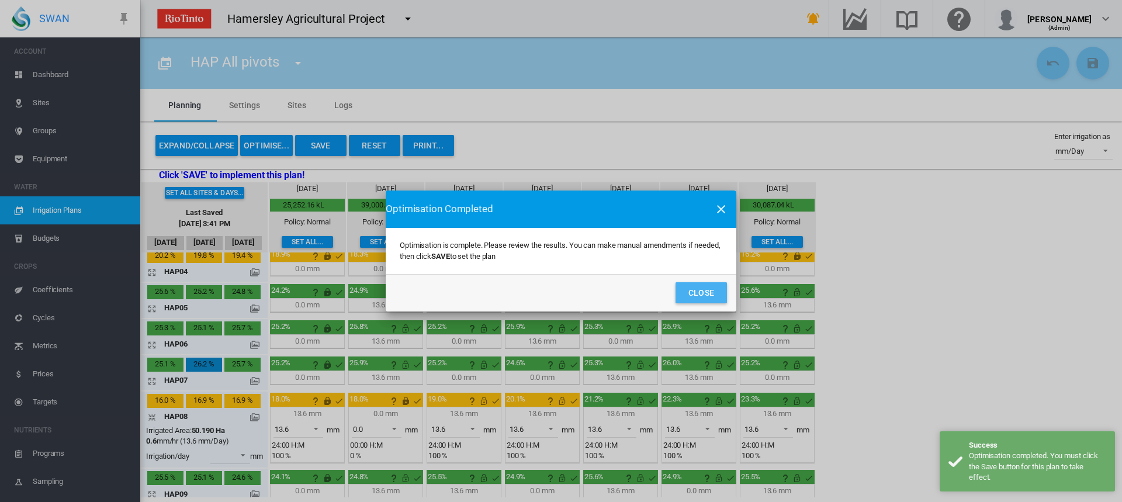
click at [698, 287] on button "Close" at bounding box center [701, 292] width 51 height 21
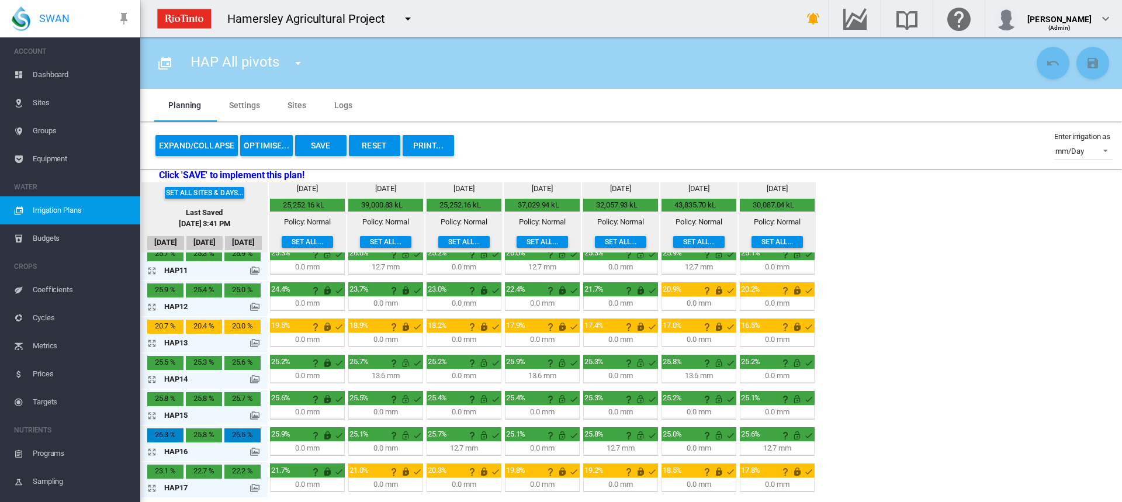
scroll to position [414, 0]
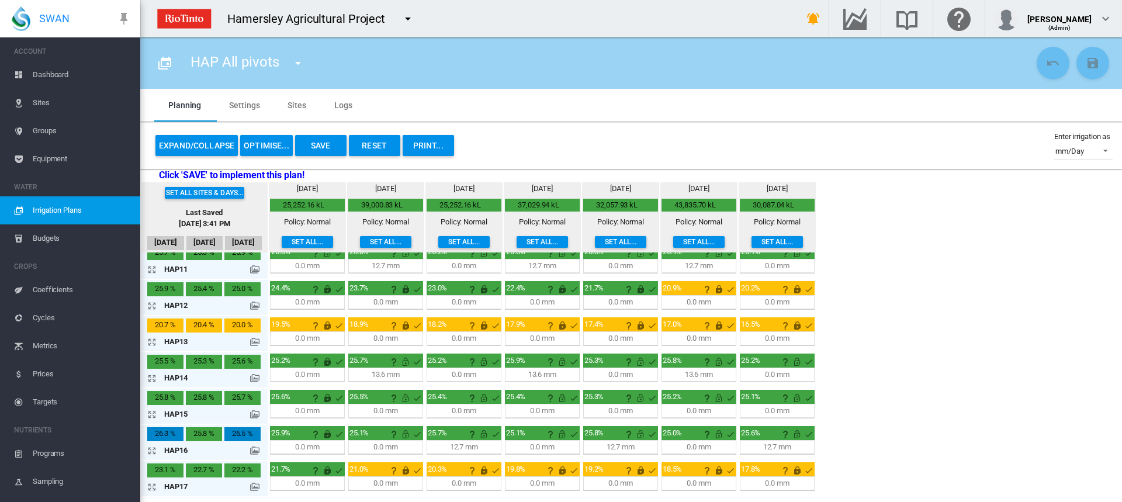
click at [154, 291] on md-icon "icon-arrow-expand" at bounding box center [154, 378] width 14 height 14
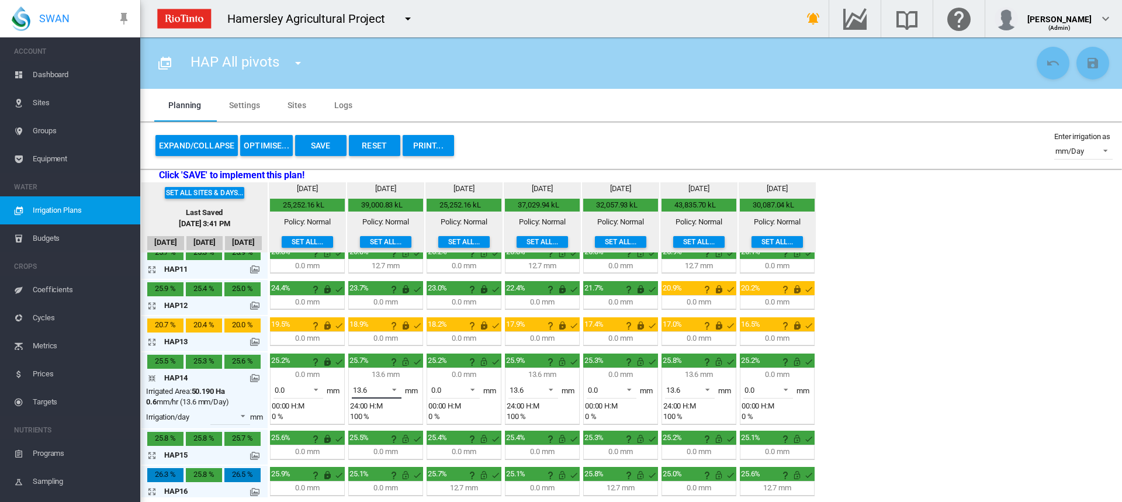
click at [398, 291] on span at bounding box center [391, 388] width 14 height 11
click at [379, 291] on md-option "0.0" at bounding box center [383, 362] width 79 height 28
click at [406, 291] on md-icon "This irrigation is unlocked and so can be amended by the optimiser. Click here …" at bounding box center [406, 362] width 14 height 14
click at [271, 148] on button "OPTIMISE..." at bounding box center [266, 145] width 53 height 21
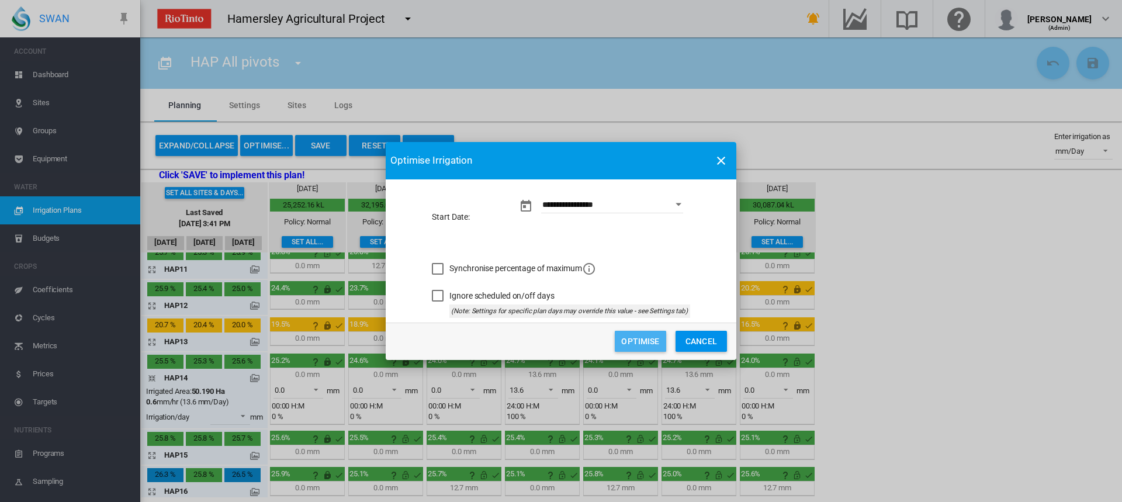
click at [624, 291] on button "Optimise" at bounding box center [640, 341] width 51 height 21
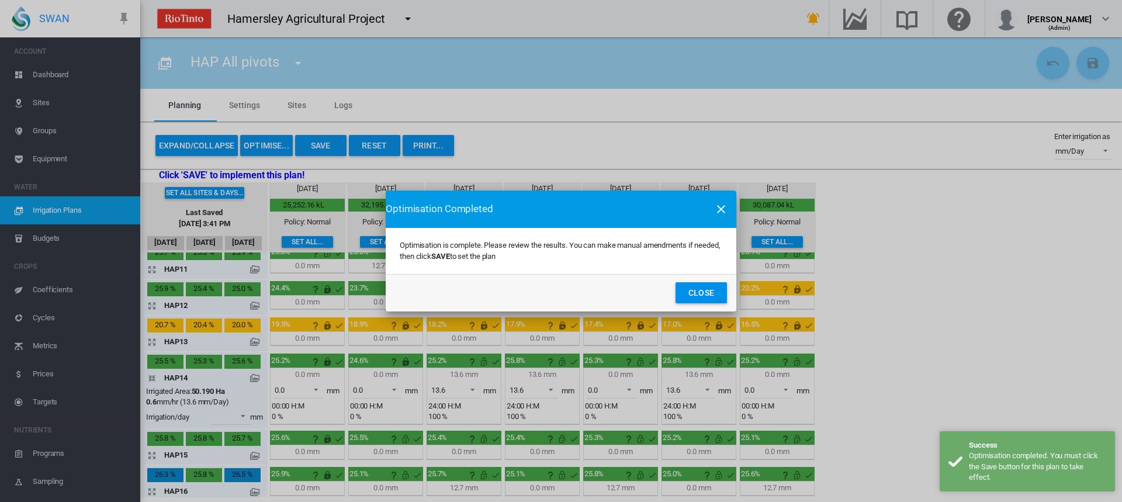
click at [708, 291] on button "Close" at bounding box center [701, 292] width 51 height 21
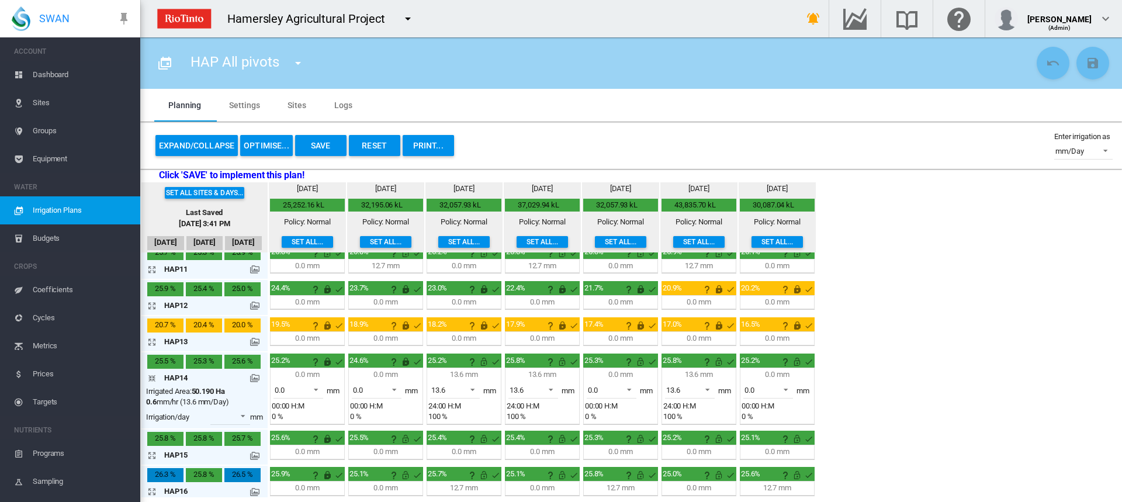
click at [255, 291] on md-icon at bounding box center [254, 377] width 9 height 9
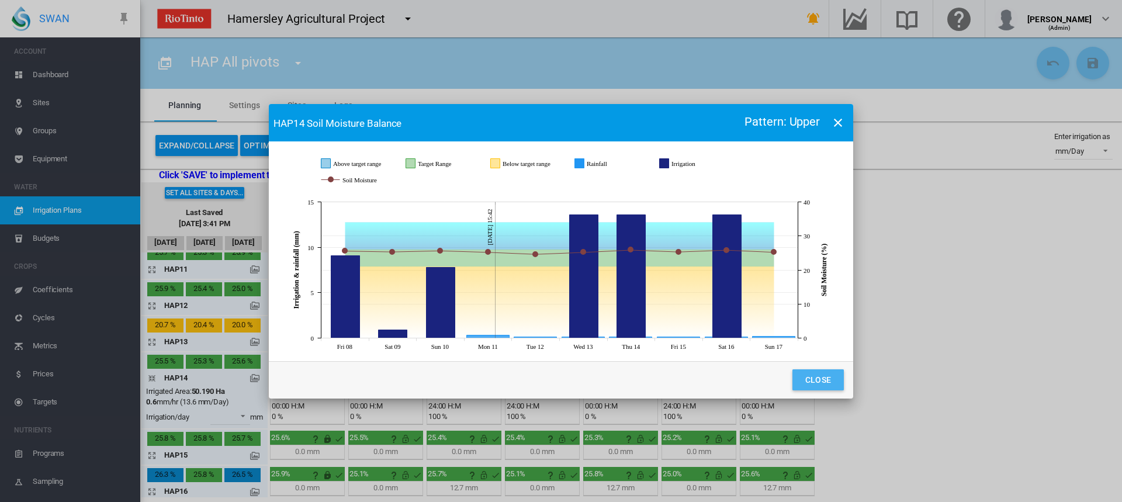
click at [737, 291] on button "Close" at bounding box center [817, 379] width 51 height 21
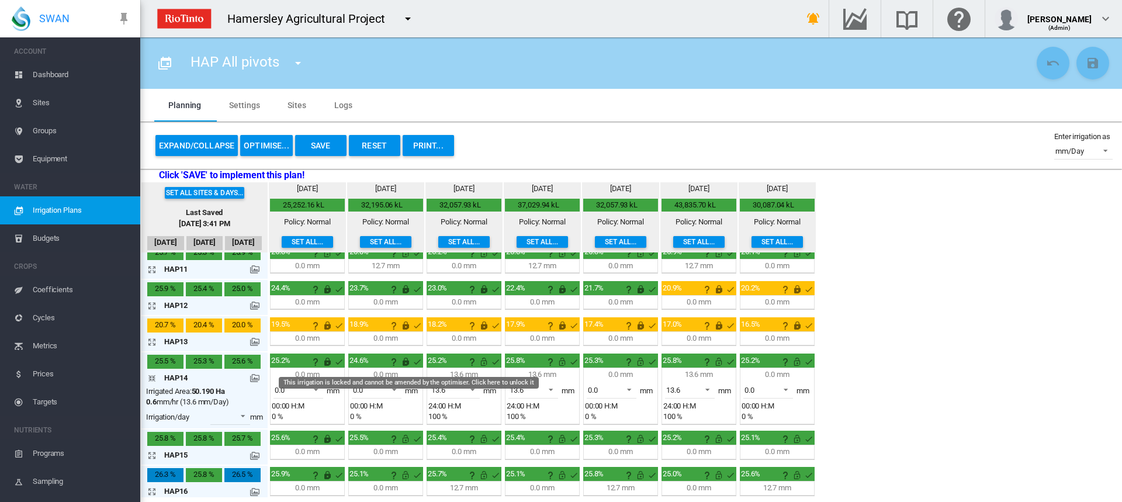
click at [405, 291] on md-icon "This irrigation is locked and cannot be amended by the optimiser. Click here to…" at bounding box center [406, 362] width 14 height 14
click at [285, 147] on button "OPTIMISE..." at bounding box center [266, 145] width 53 height 21
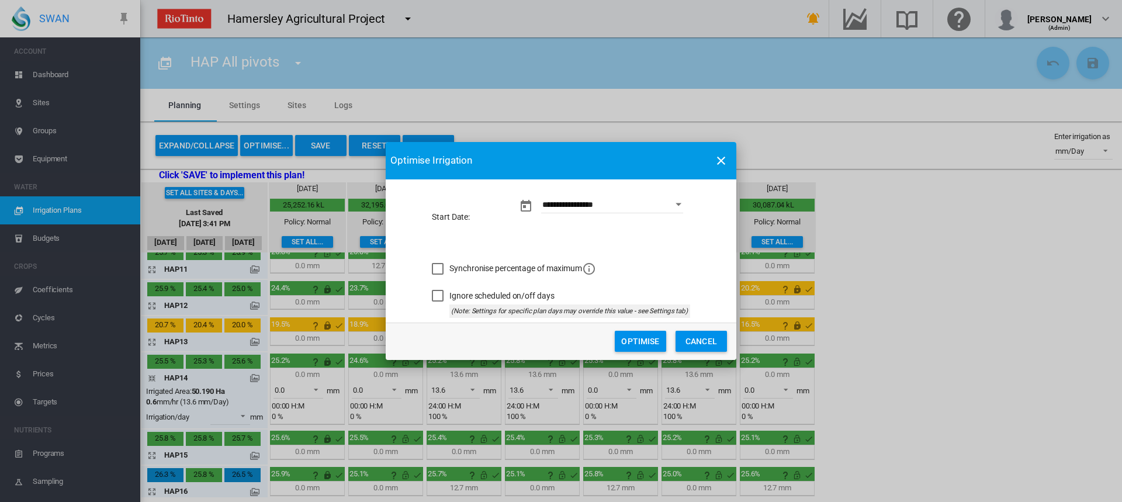
click at [628, 291] on button "Optimise" at bounding box center [640, 341] width 51 height 21
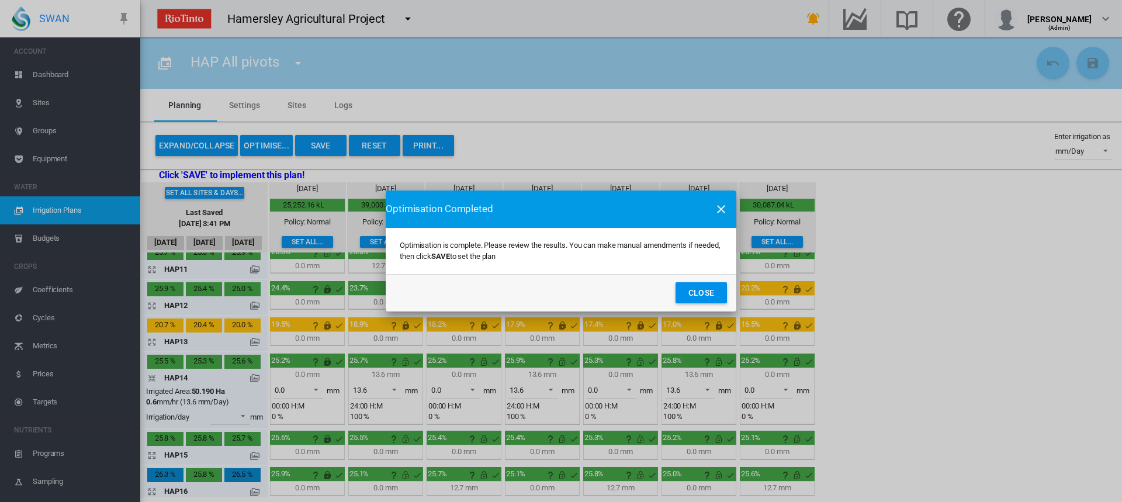
drag, startPoint x: 711, startPoint y: 287, endPoint x: 673, endPoint y: 284, distance: 38.1
click at [711, 287] on button "Close" at bounding box center [701, 292] width 51 height 21
